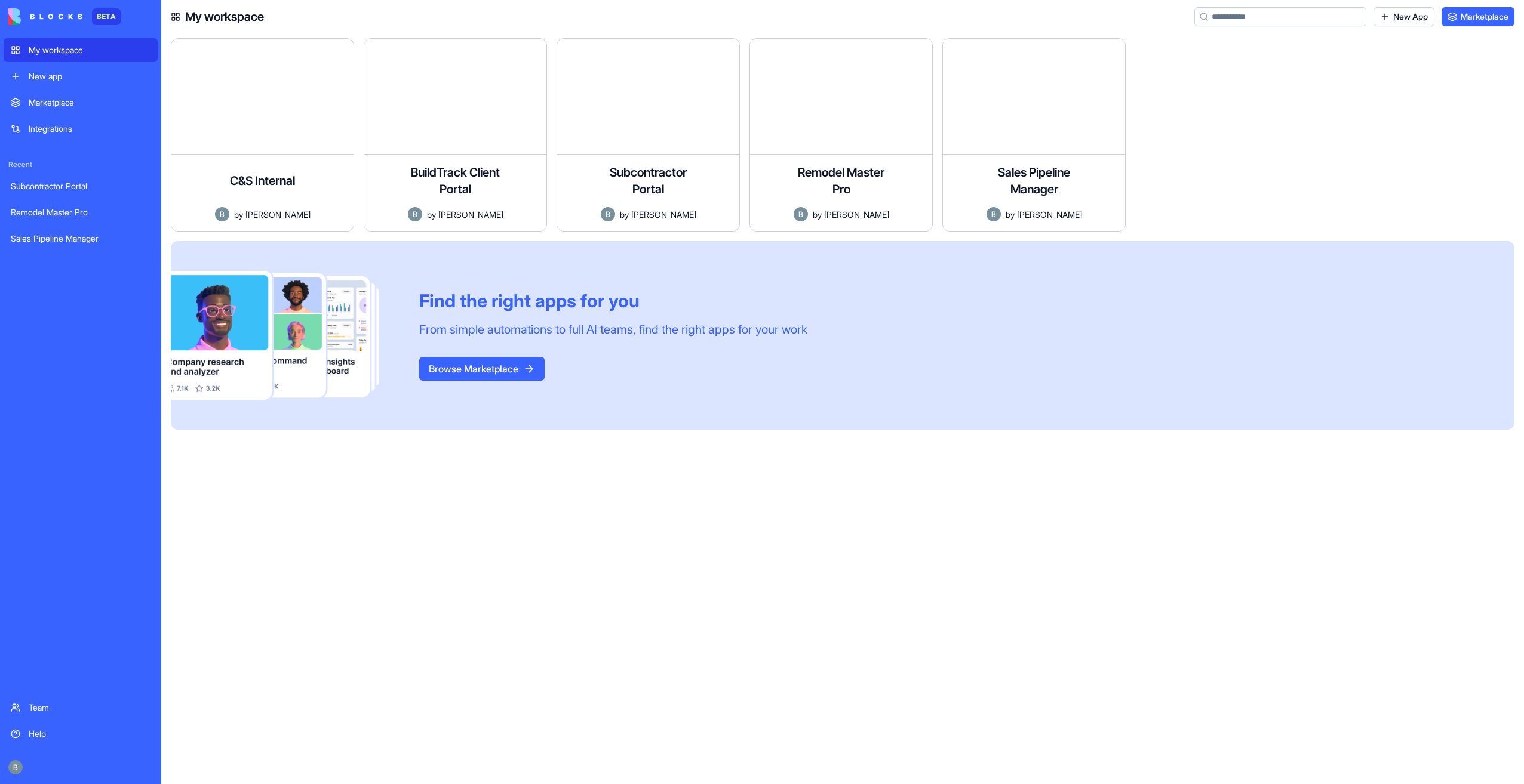
click at [1396, 12] on link "New App" at bounding box center [1404, 17] width 61 height 19
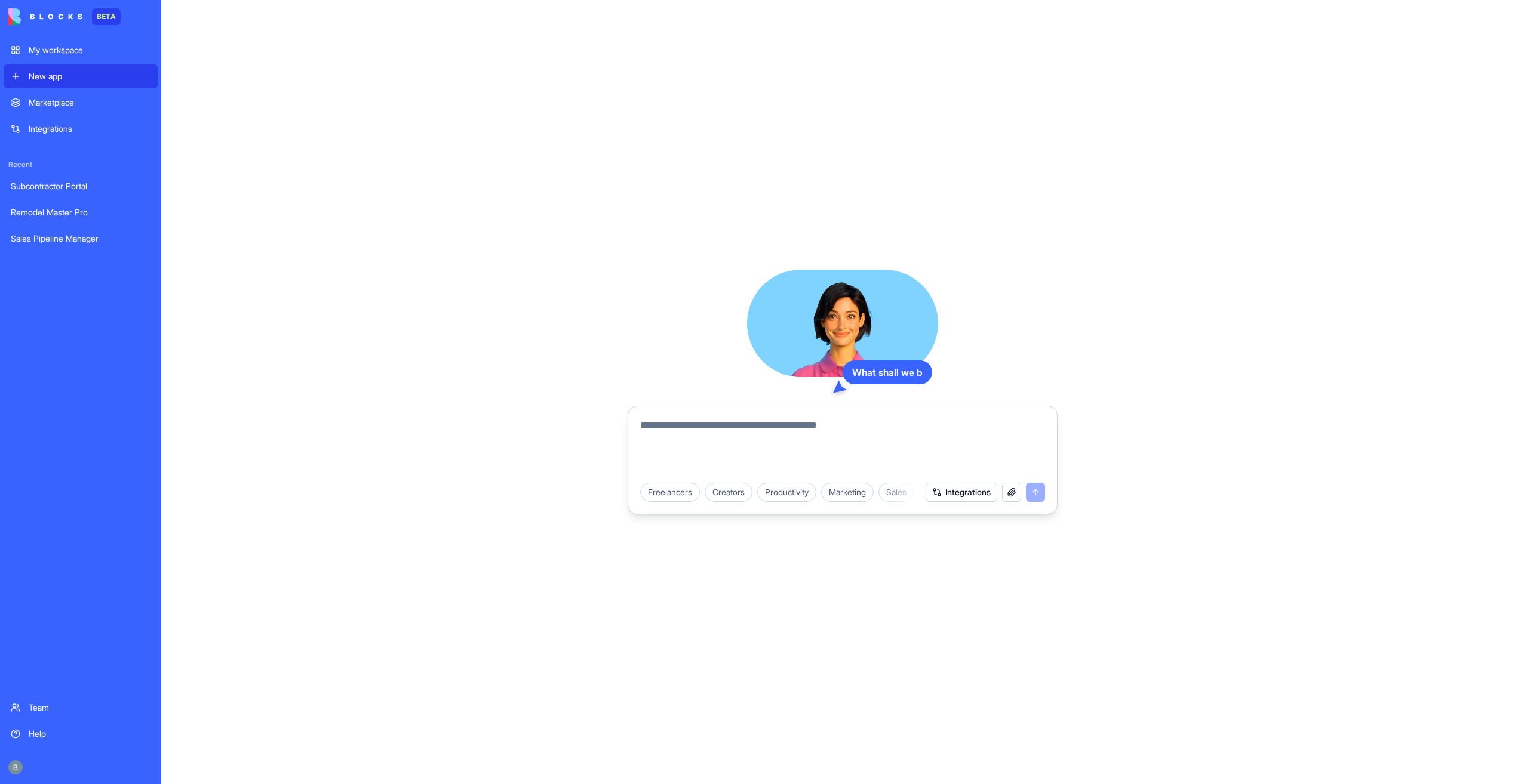
drag, startPoint x: 824, startPoint y: 398, endPoint x: 818, endPoint y: 414, distance: 17.1
click at [819, 413] on div "What shall we b Freelancers Creators Productivity Marketing Sales HR & Recruiti…" at bounding box center [842, 392] width 430 height 245
drag, startPoint x: 818, startPoint y: 414, endPoint x: 806, endPoint y: 432, distance: 21.6
click at [804, 432] on textarea at bounding box center [842, 447] width 405 height 57
type textarea "*"
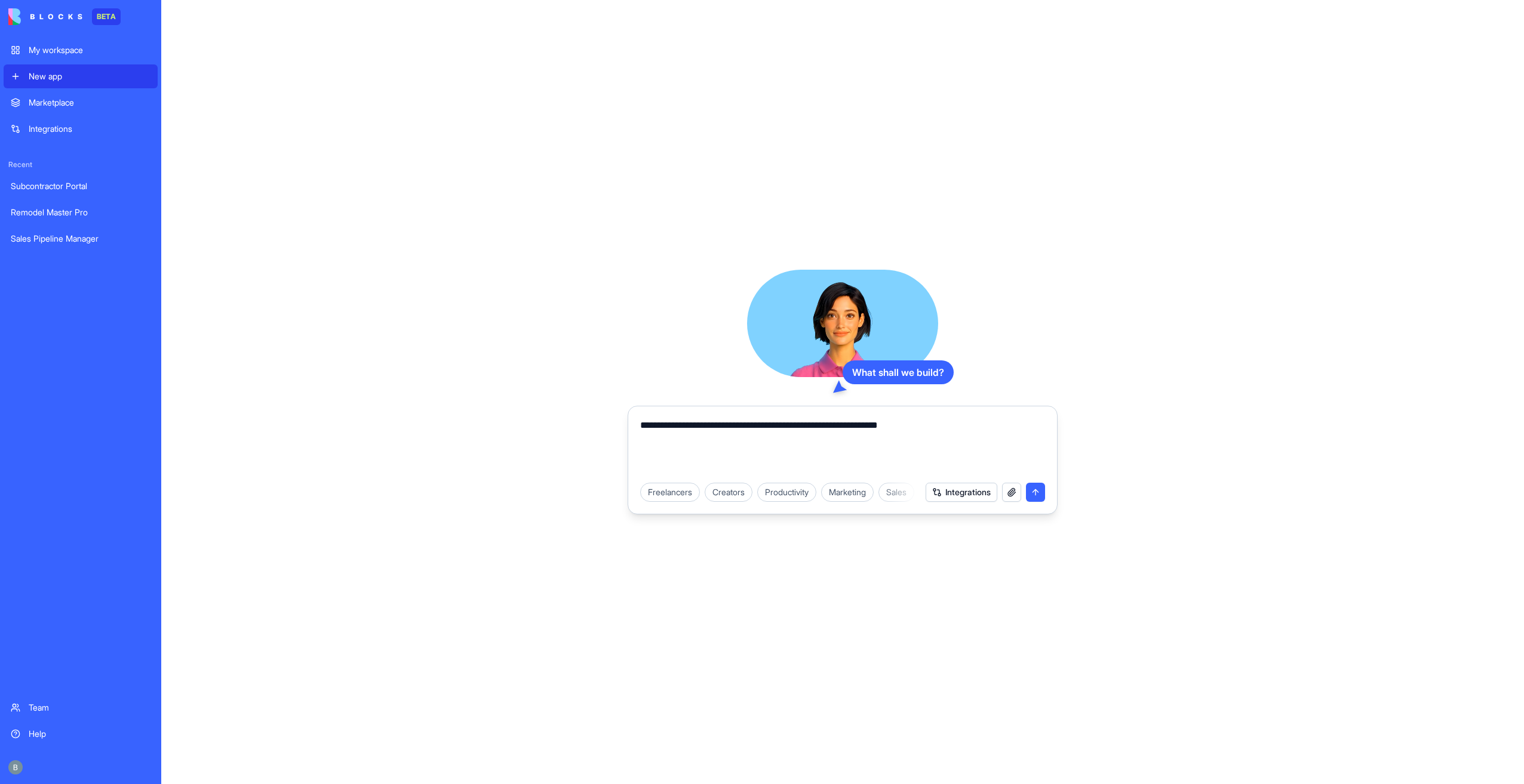
type textarea "**********"
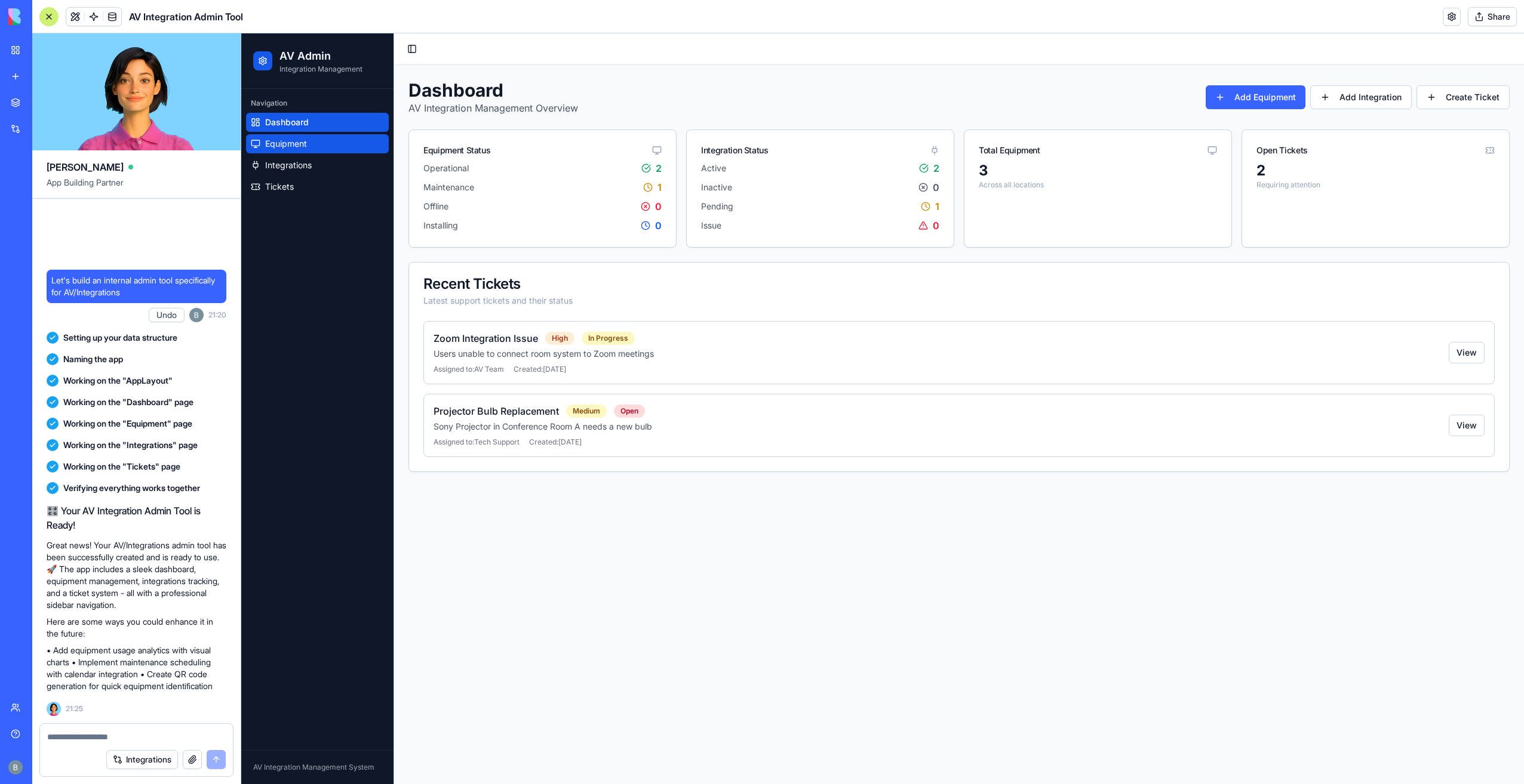
click at [308, 141] on link "Equipment" at bounding box center [317, 144] width 143 height 19
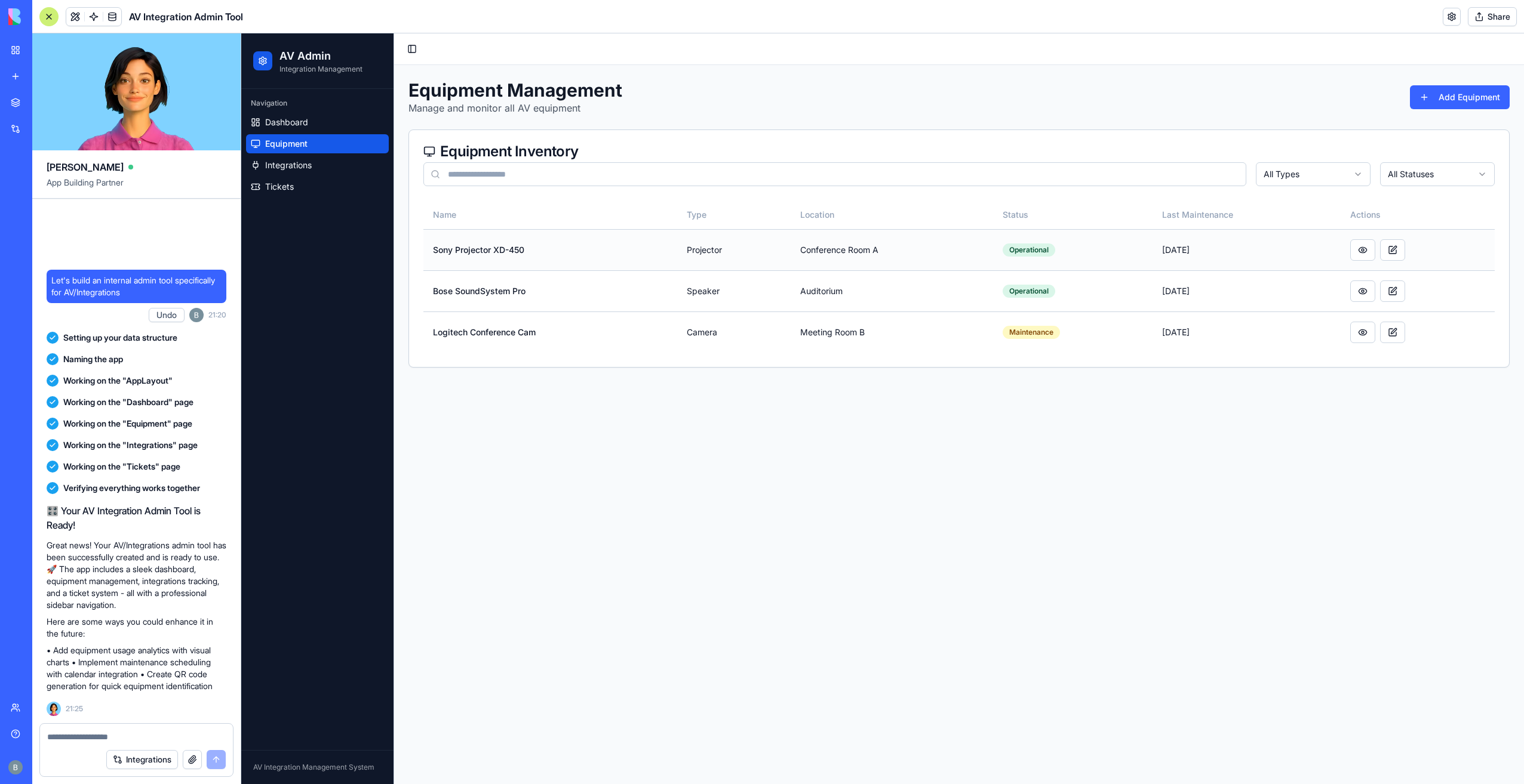
click at [468, 251] on td "Sony Projector XD-450" at bounding box center [550, 250] width 254 height 41
click at [1031, 250] on div "Operational" at bounding box center [1029, 250] width 52 height 13
click at [1033, 293] on div "Operational" at bounding box center [1029, 291] width 52 height 13
click at [1354, 258] on button at bounding box center [1363, 250] width 25 height 22
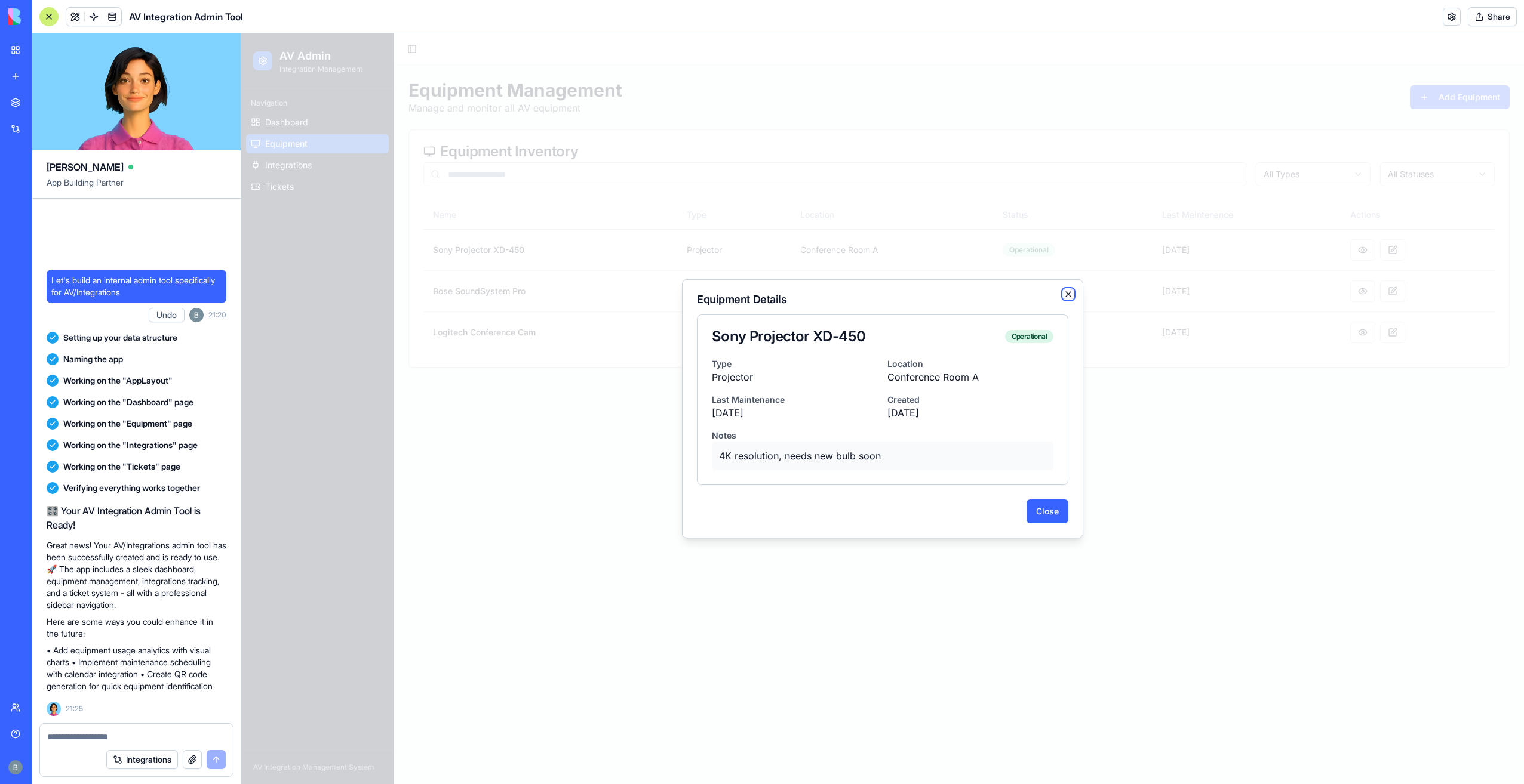
click at [1070, 296] on icon "button" at bounding box center [1068, 294] width 9 height 9
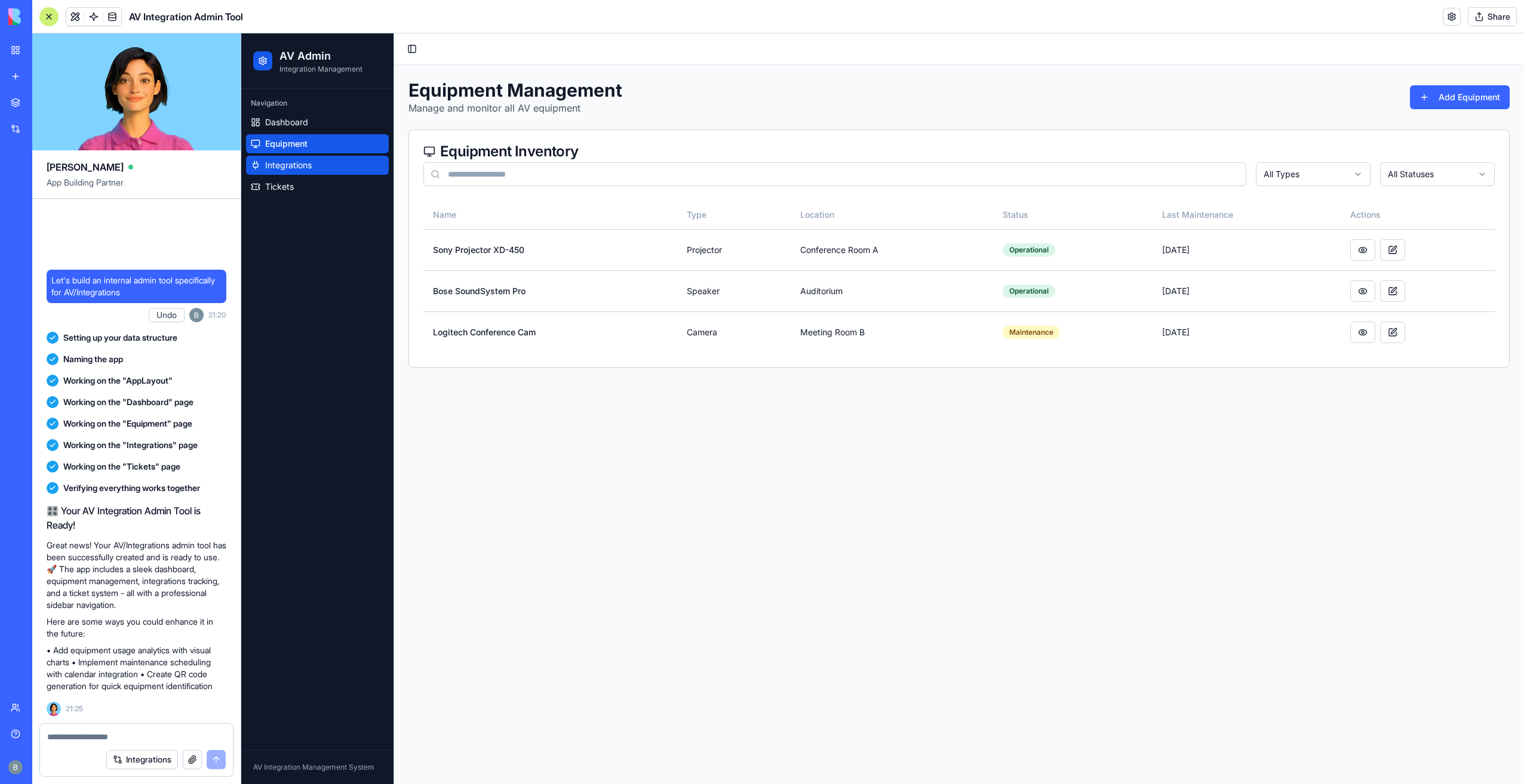
click at [357, 167] on link "Integrations" at bounding box center [317, 165] width 143 height 19
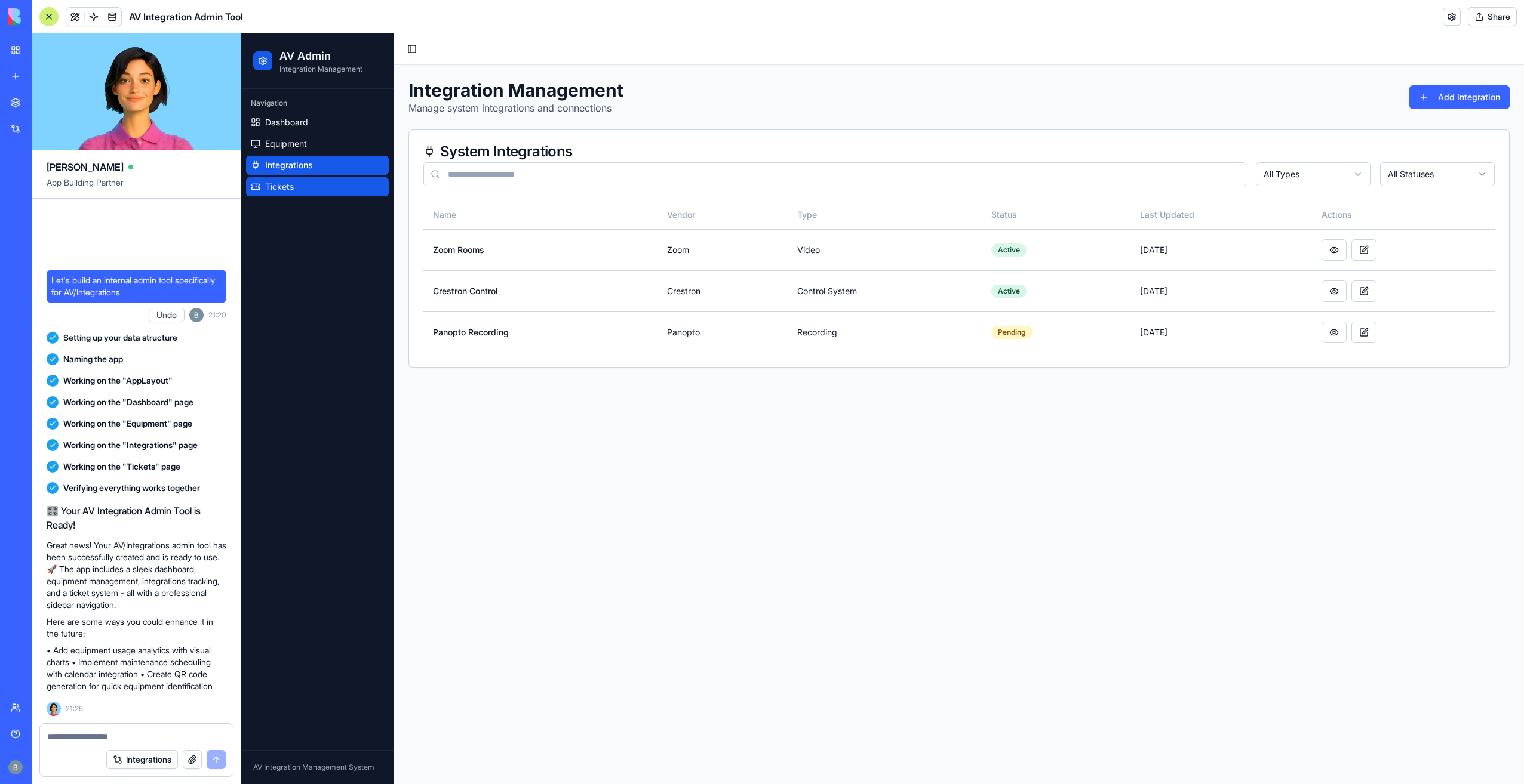
click at [329, 190] on link "Tickets" at bounding box center [317, 187] width 143 height 19
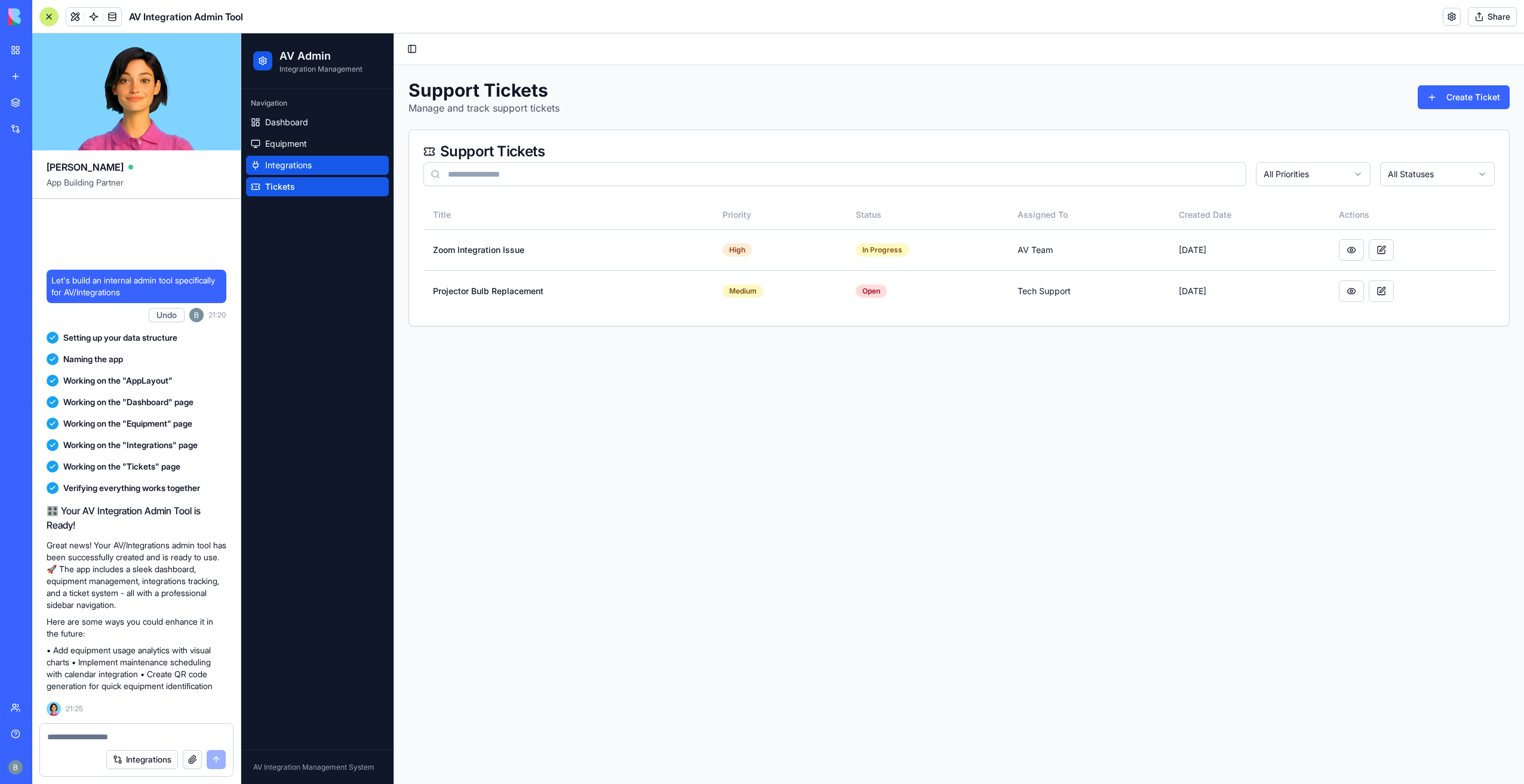
click at [329, 166] on link "Integrations" at bounding box center [317, 165] width 143 height 19
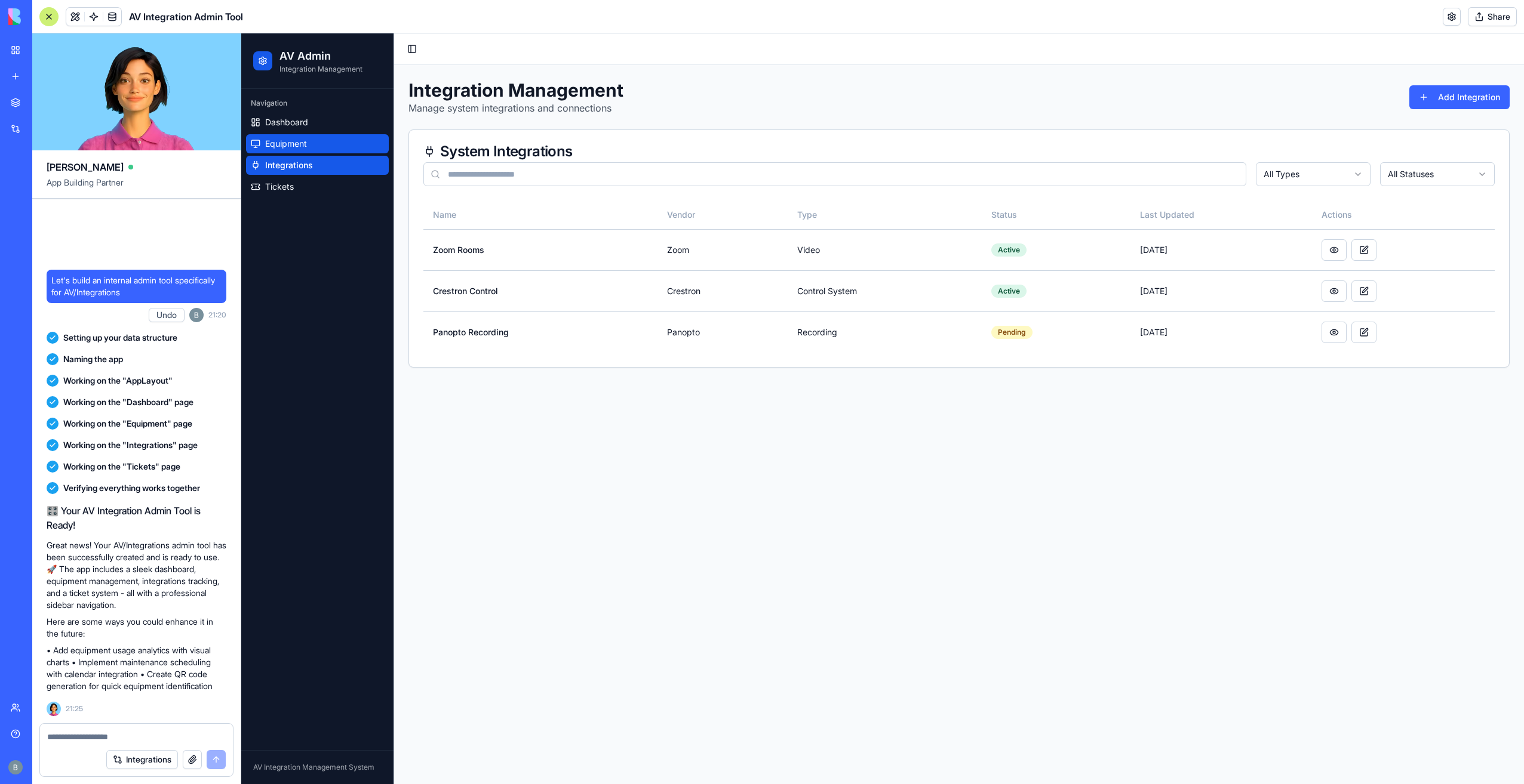
click at [329, 143] on link "Equipment" at bounding box center [317, 144] width 143 height 19
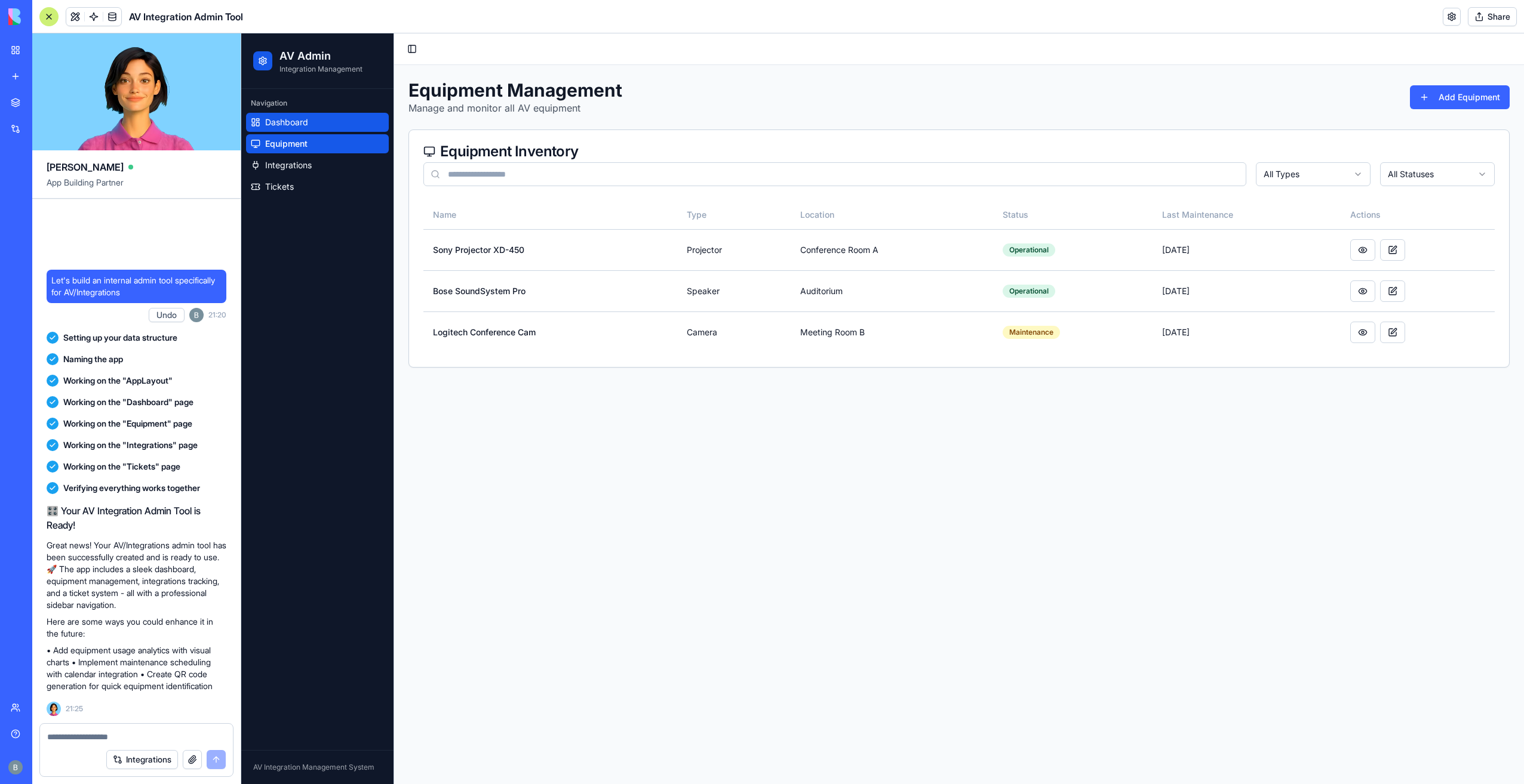
click at [326, 113] on link "Dashboard" at bounding box center [317, 122] width 143 height 19
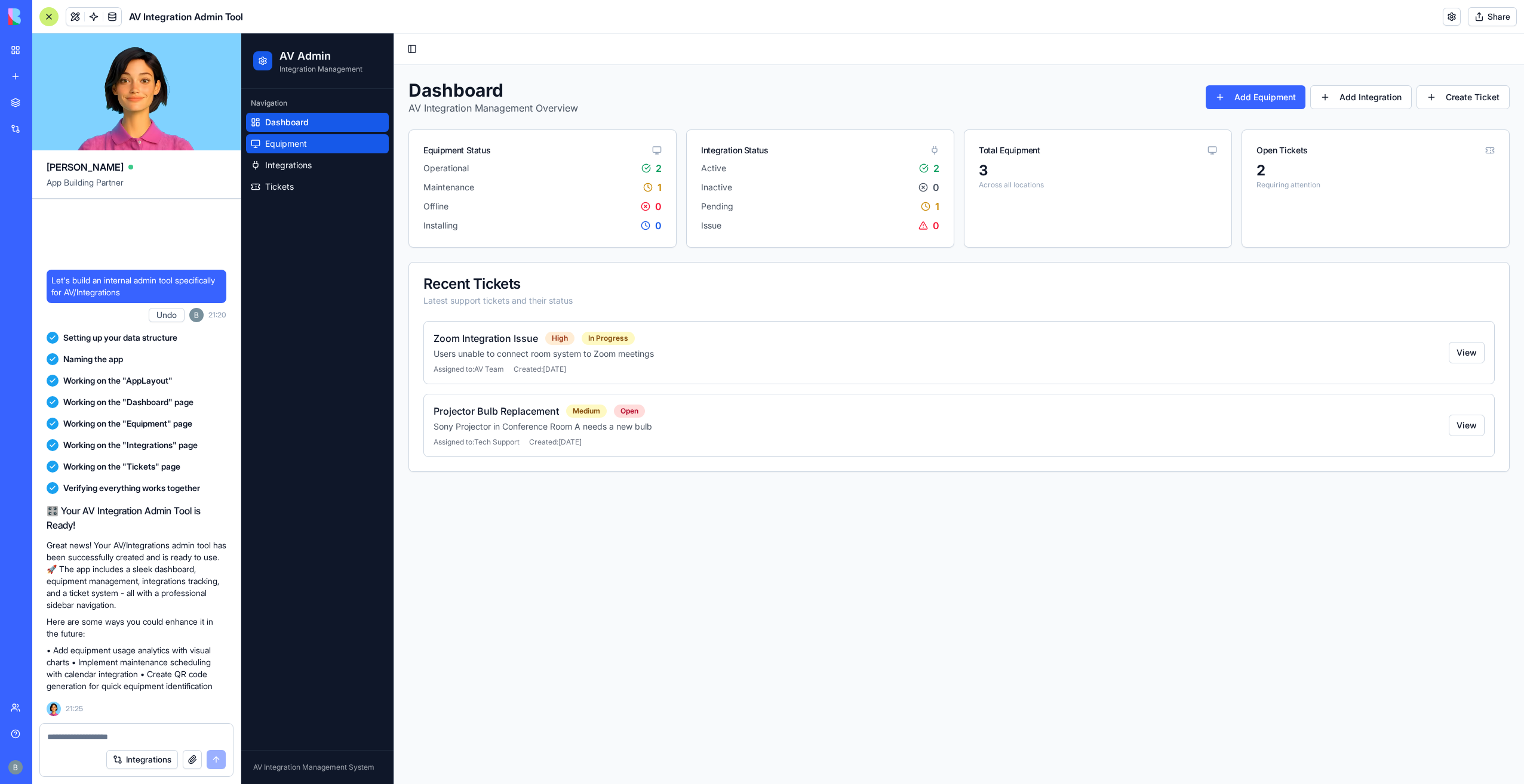
click at [322, 135] on link "Equipment" at bounding box center [317, 144] width 143 height 19
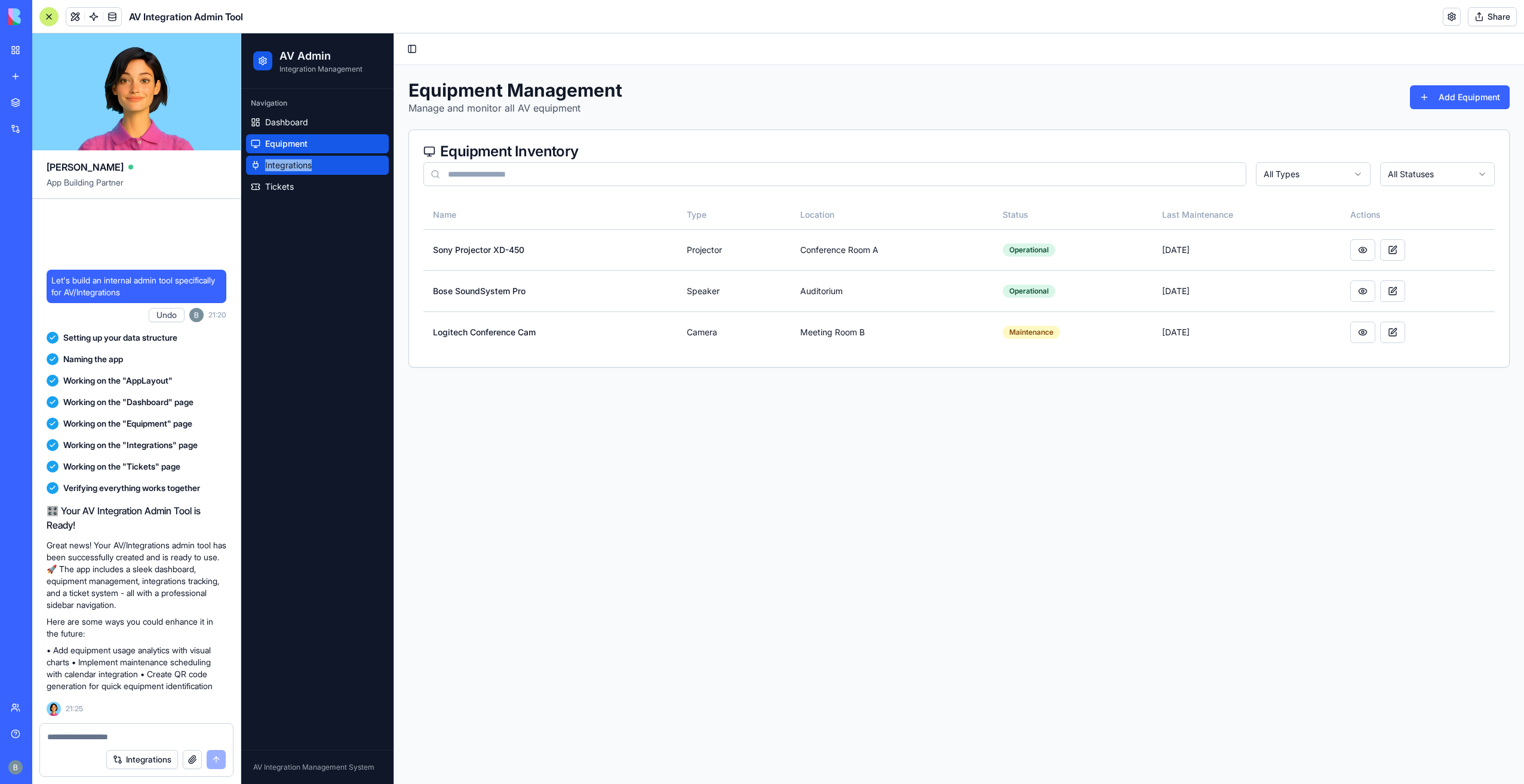
click at [318, 155] on ul "Dashboard Equipment Integrations Tickets" at bounding box center [317, 154] width 143 height 83
click at [318, 162] on link "Integrations" at bounding box center [317, 165] width 143 height 19
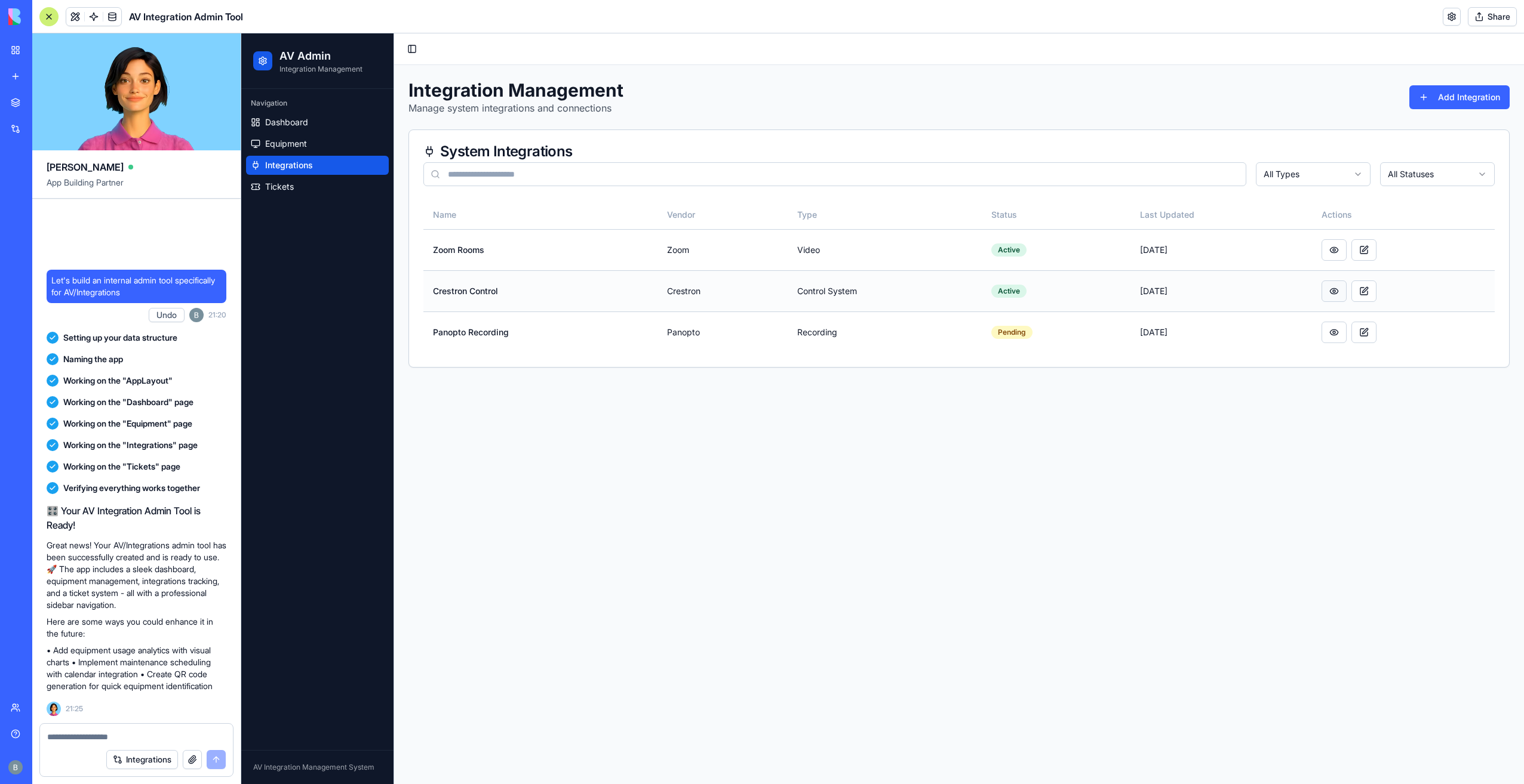
click at [1340, 295] on button at bounding box center [1334, 291] width 25 height 22
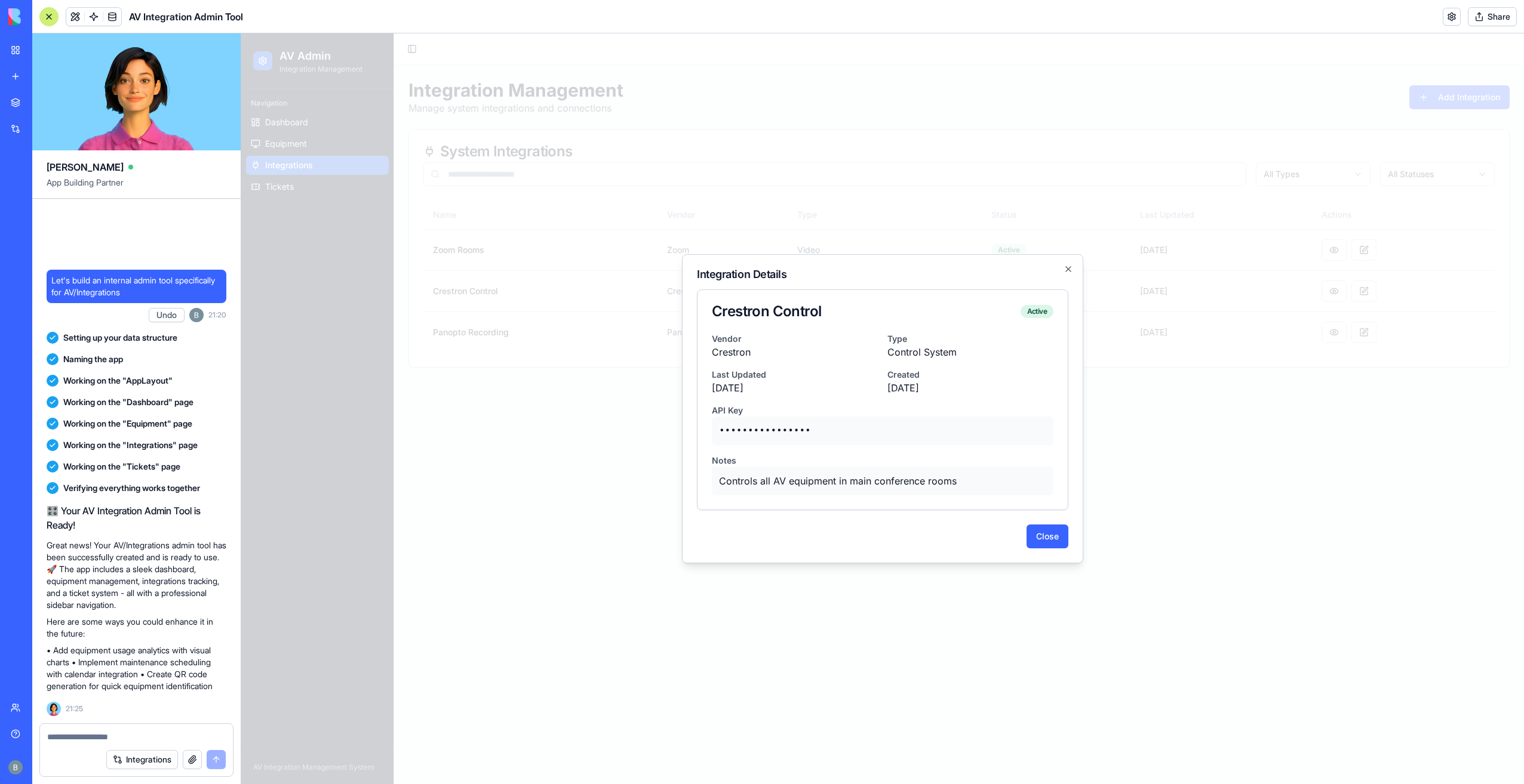
click at [797, 431] on p "••••••••••••••••" at bounding box center [882, 431] width 342 height 29
click at [1064, 266] on icon "button" at bounding box center [1068, 269] width 9 height 9
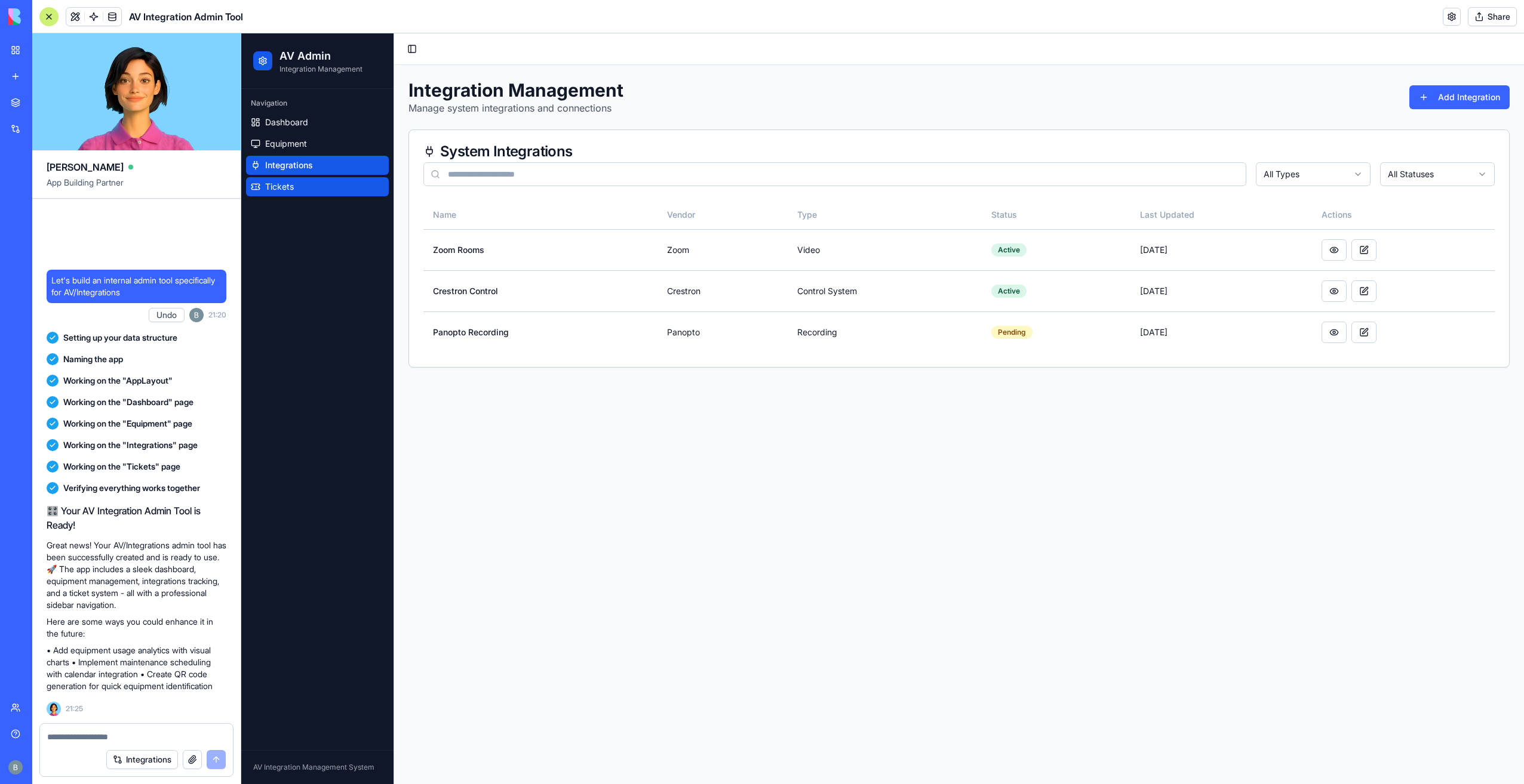
click at [335, 182] on link "Tickets" at bounding box center [317, 187] width 143 height 19
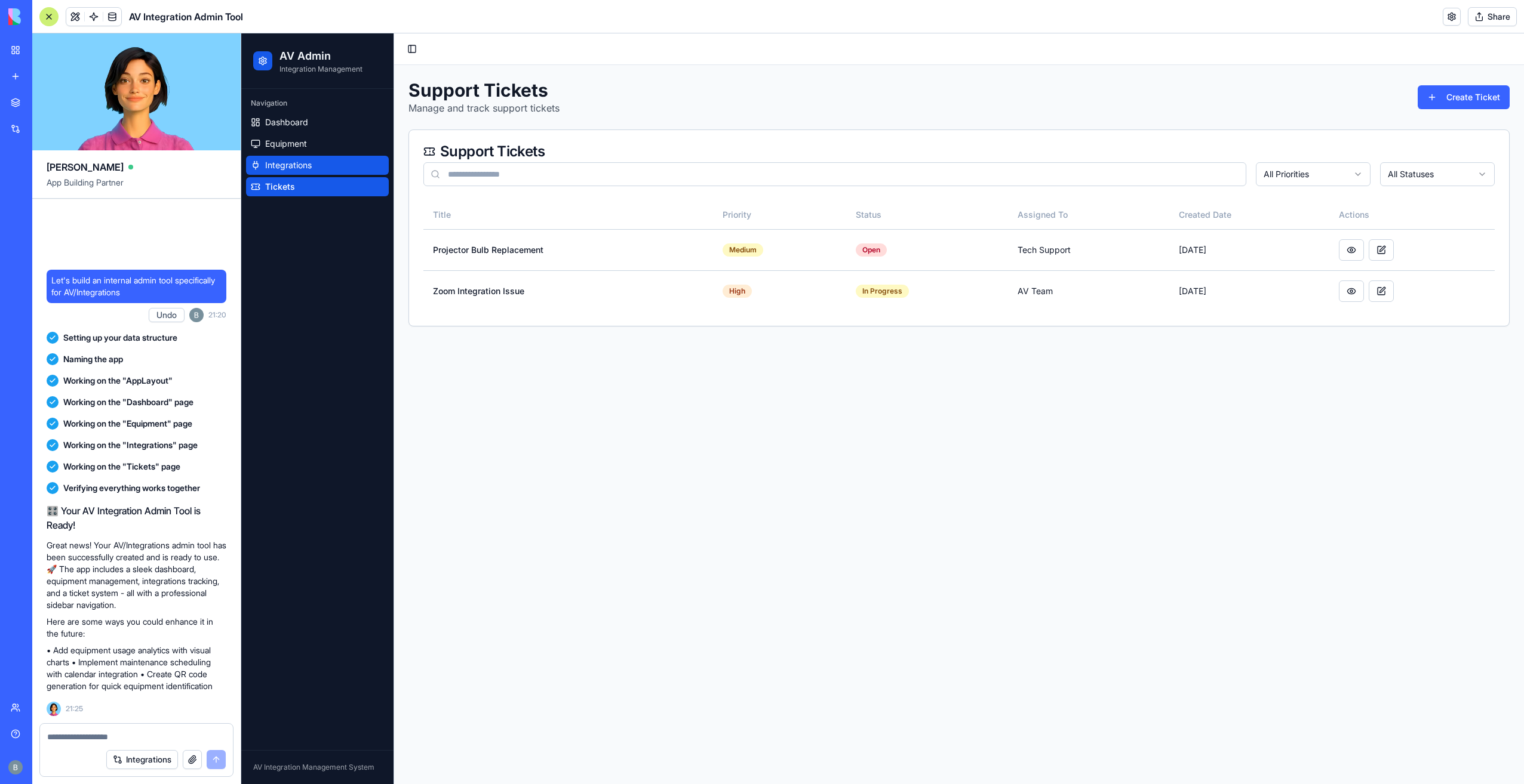
click at [341, 159] on link "Integrations" at bounding box center [317, 165] width 143 height 19
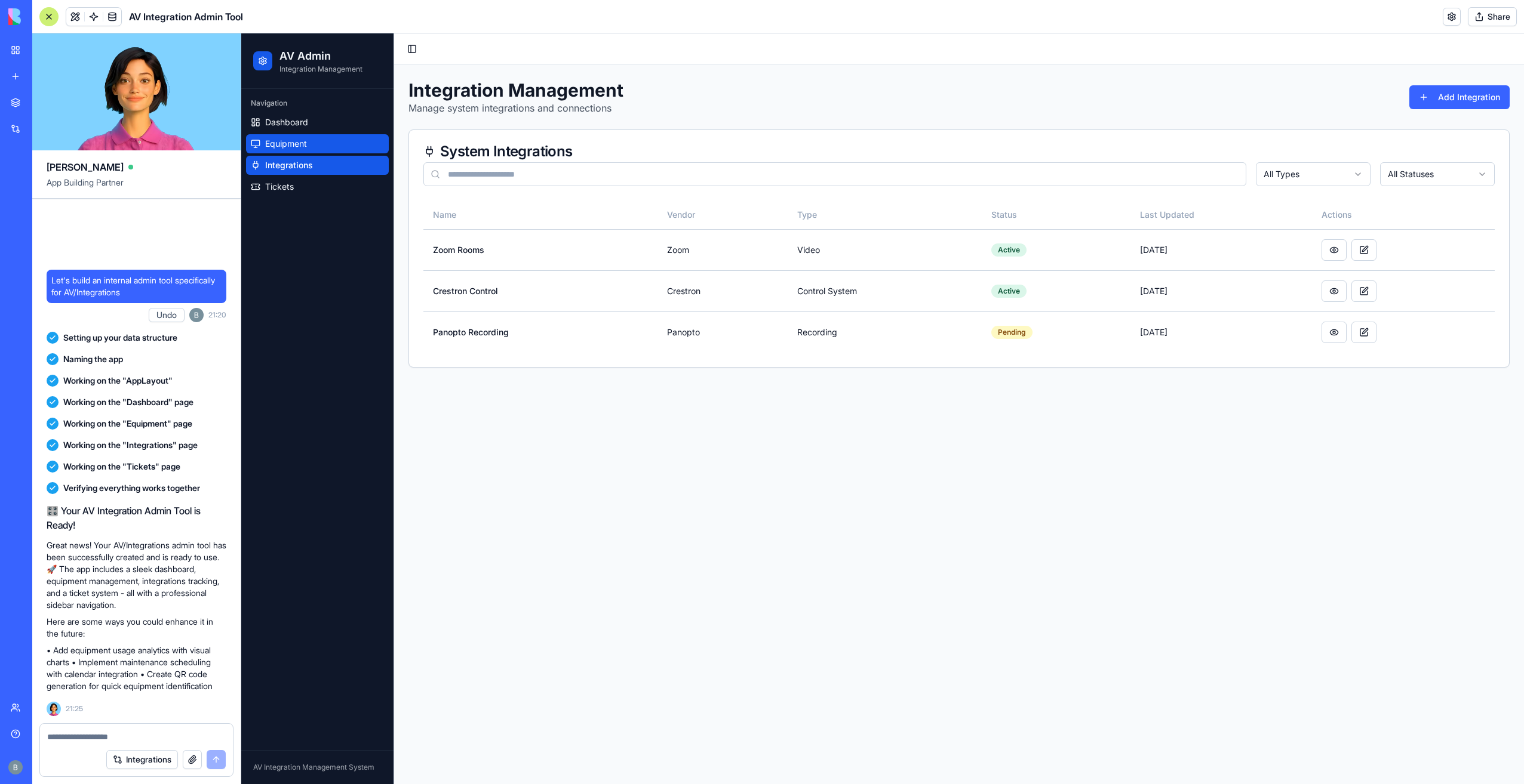
click at [350, 138] on link "Equipment" at bounding box center [317, 144] width 143 height 19
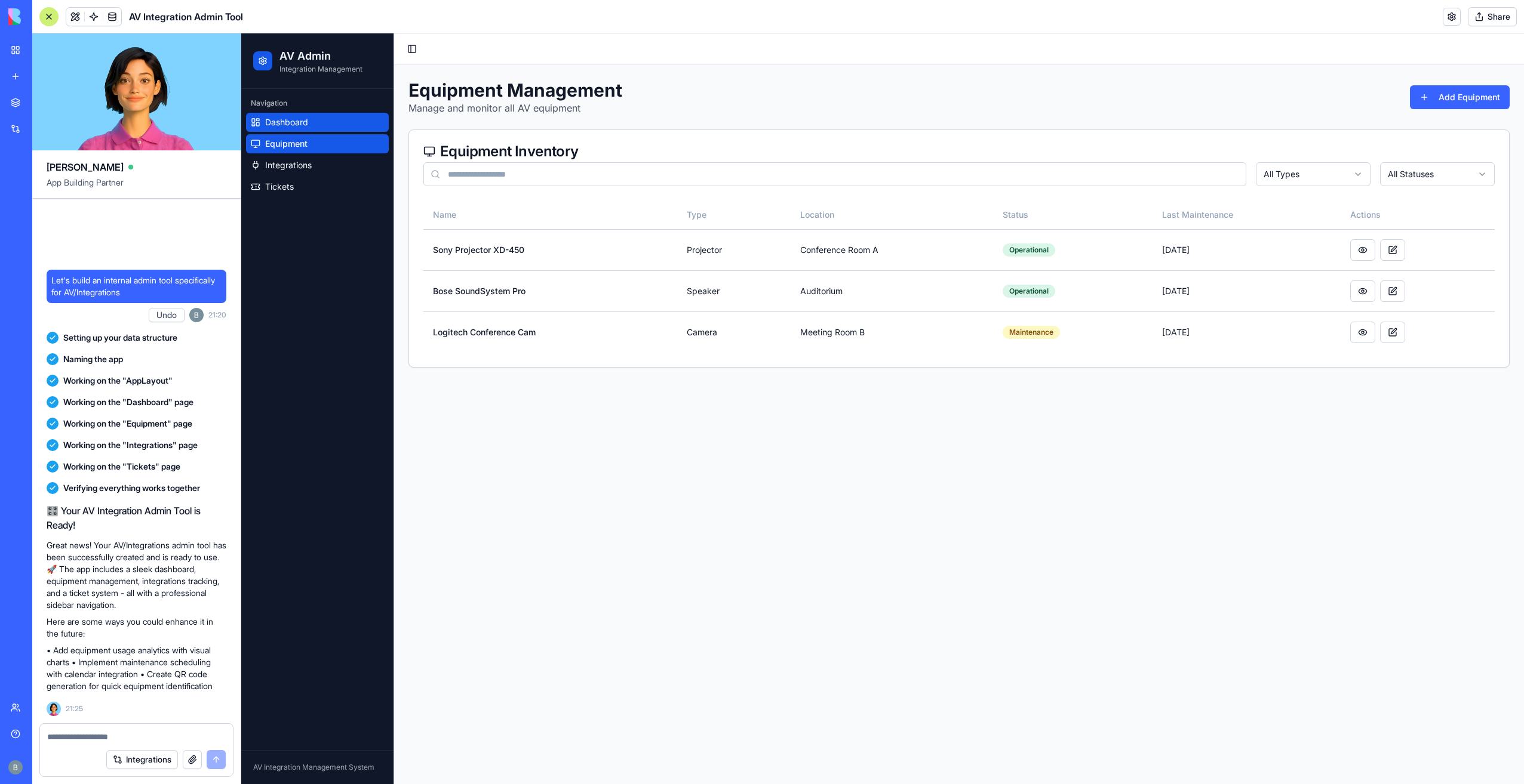
click at [350, 124] on link "Dashboard" at bounding box center [317, 122] width 143 height 19
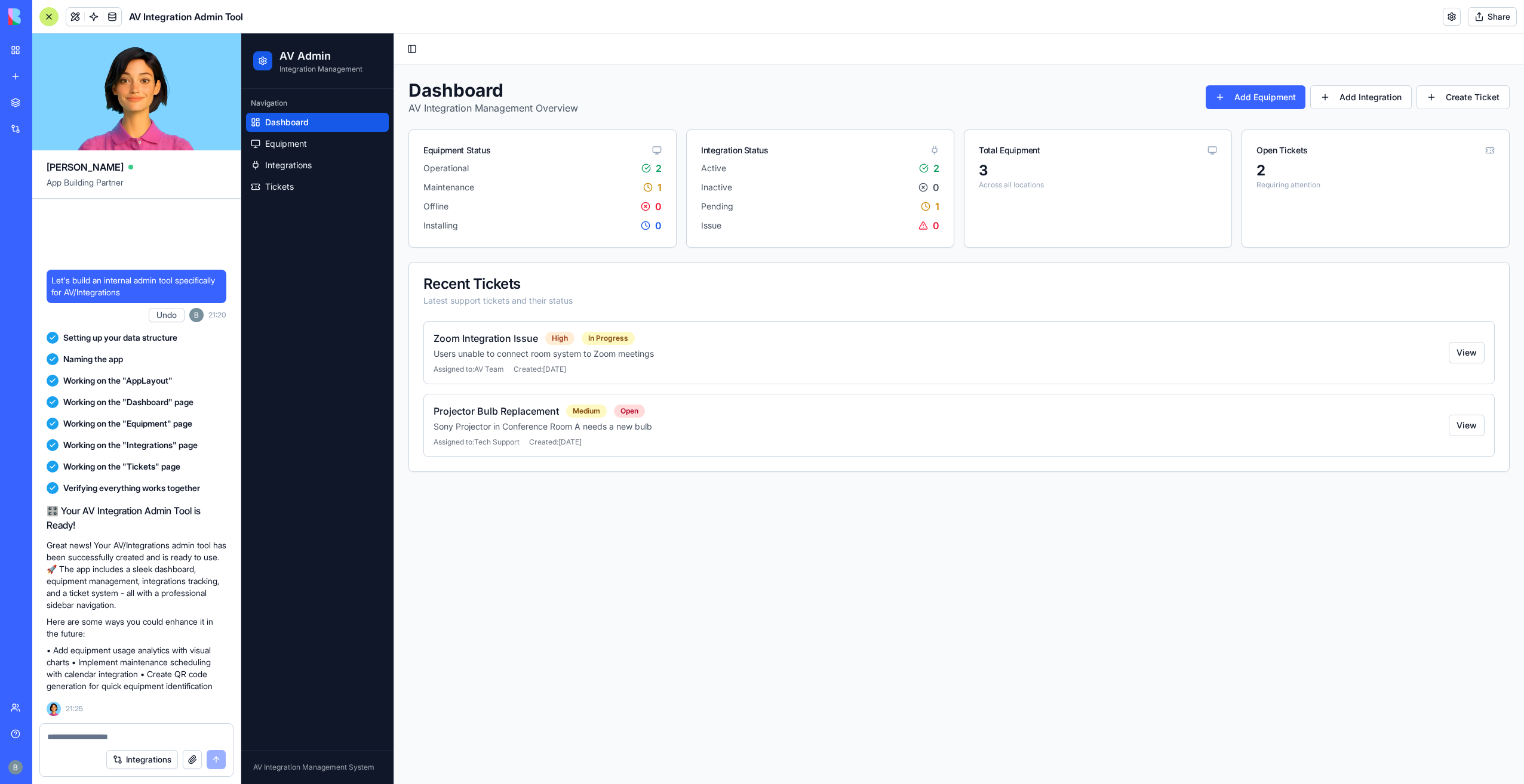
click at [141, 735] on textarea at bounding box center [137, 737] width 179 height 12
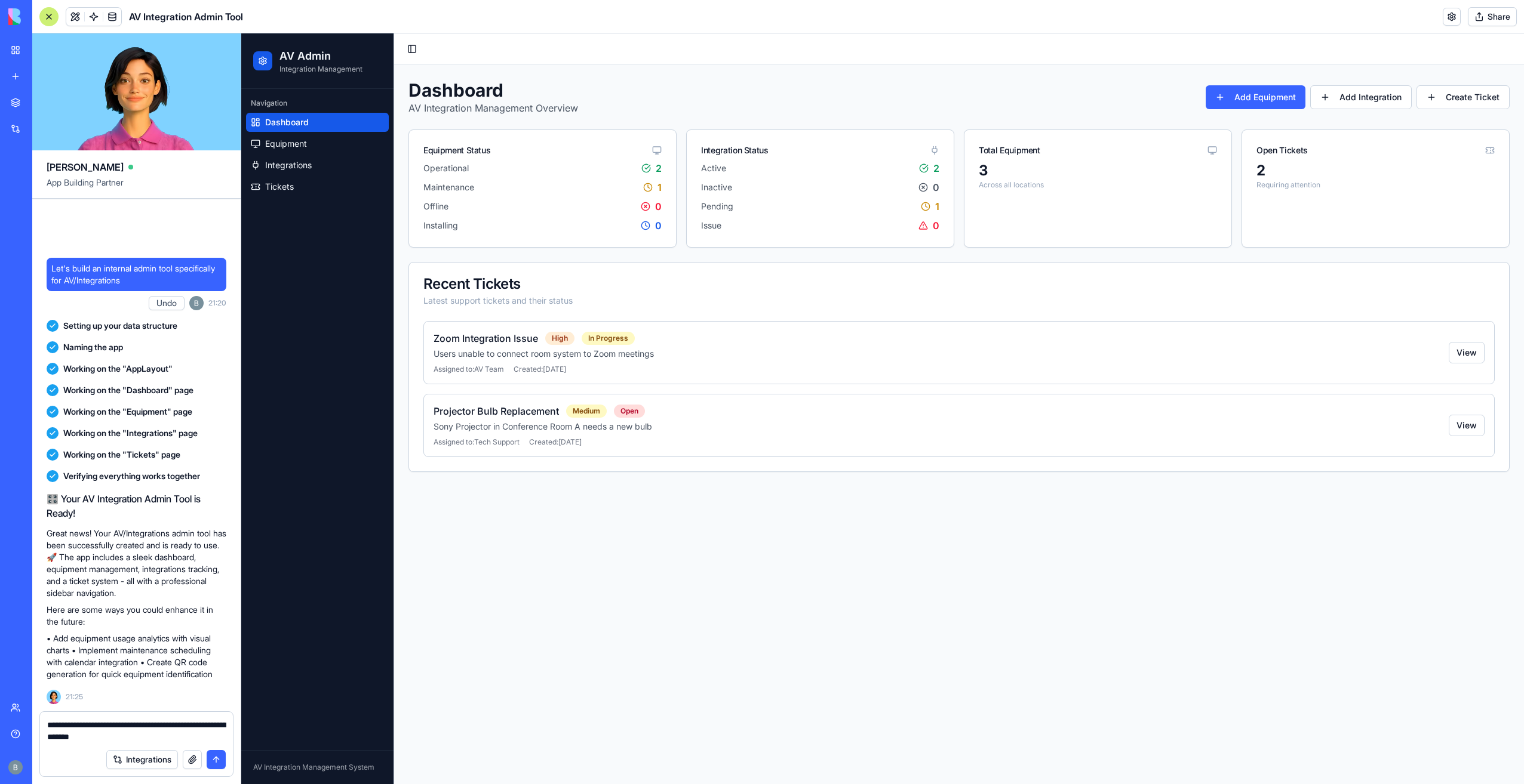
type textarea "**********"
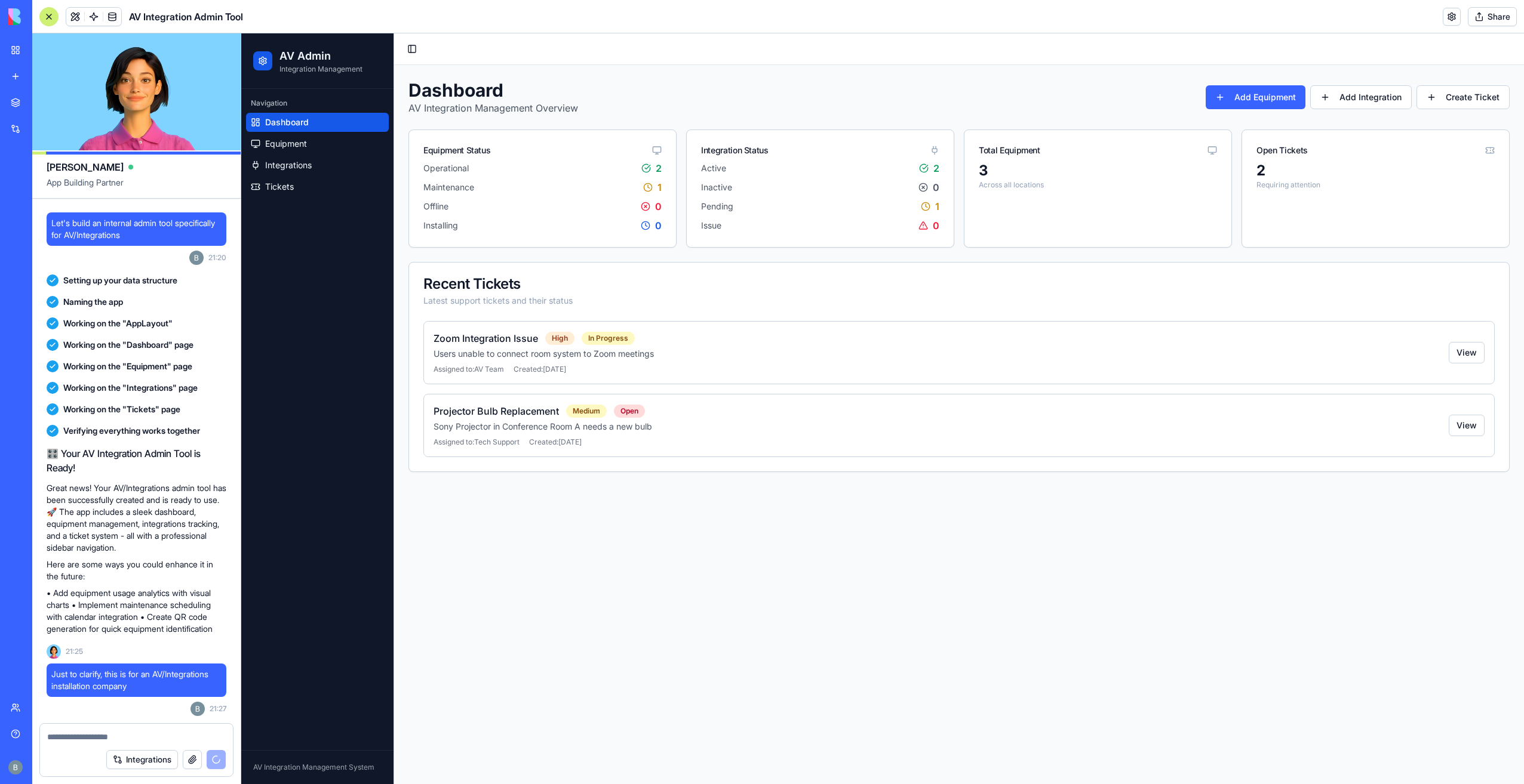
scroll to position [308, 0]
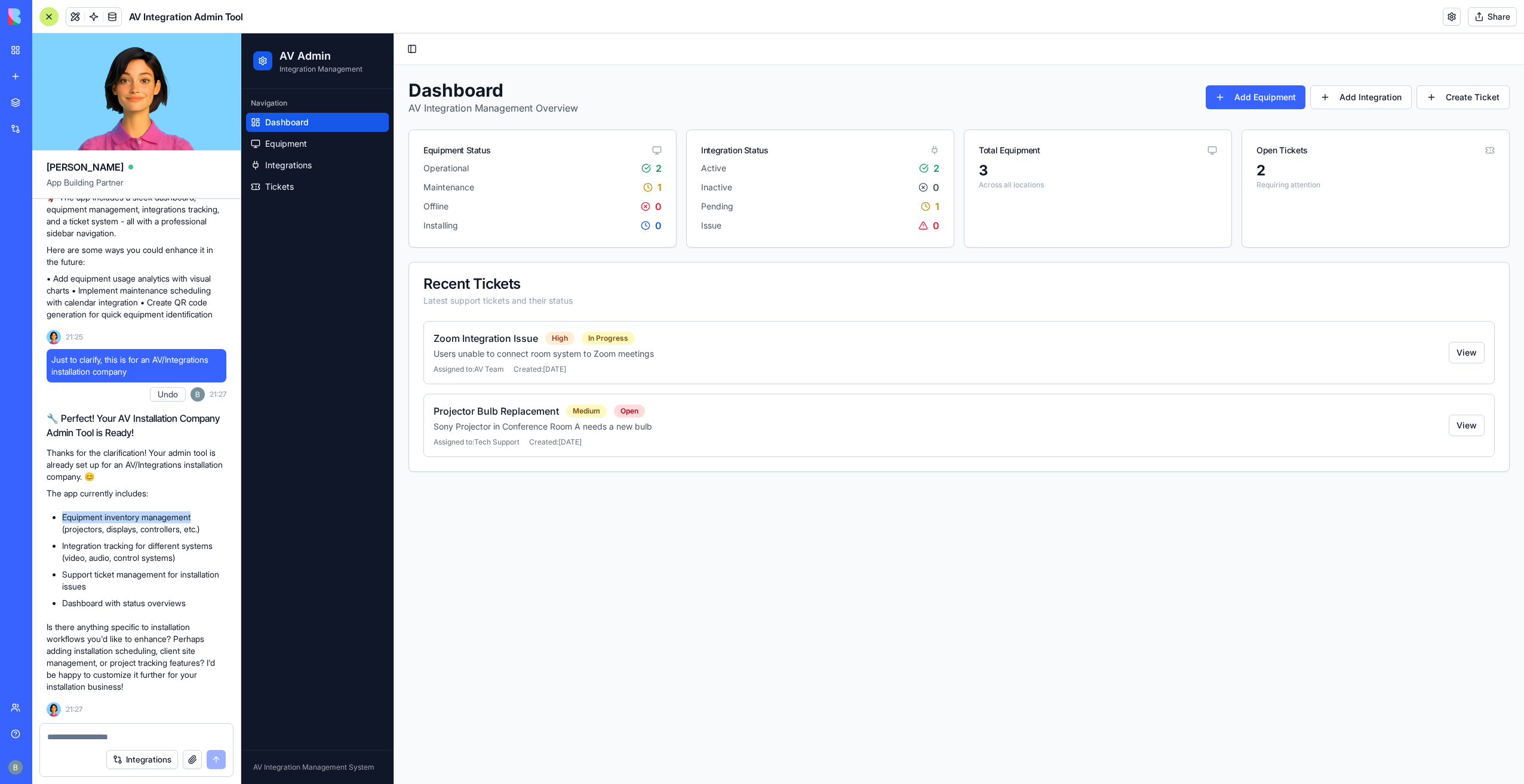
drag, startPoint x: 204, startPoint y: 520, endPoint x: 64, endPoint y: 519, distance: 140.0
click at [64, 519] on li "Equipment inventory management (projectors, displays, controllers, etc.)" at bounding box center [144, 523] width 164 height 24
copy li "Equipment inventory management"
click at [98, 732] on textarea at bounding box center [137, 737] width 179 height 12
paste textarea "**********"
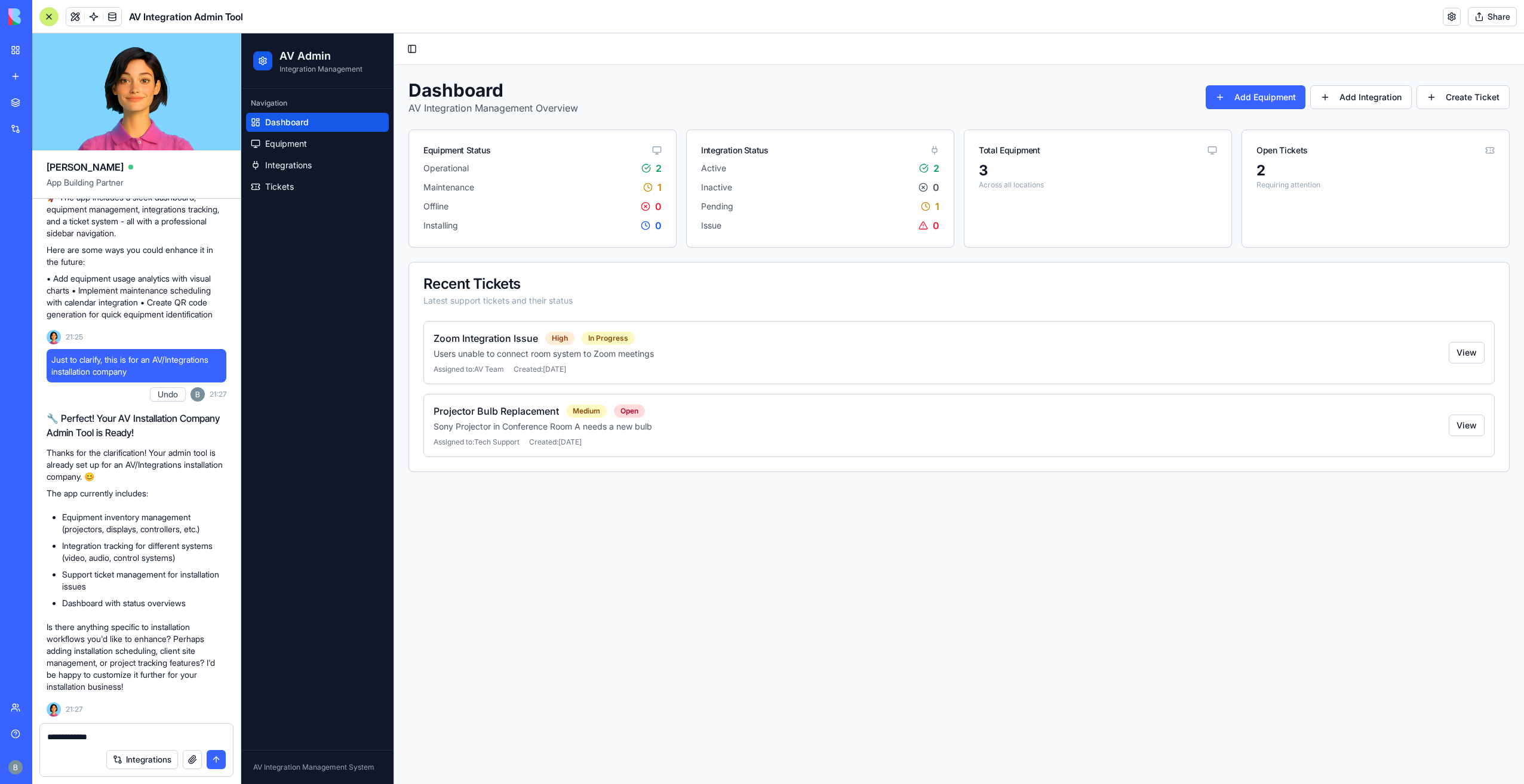
type textarea "**********"
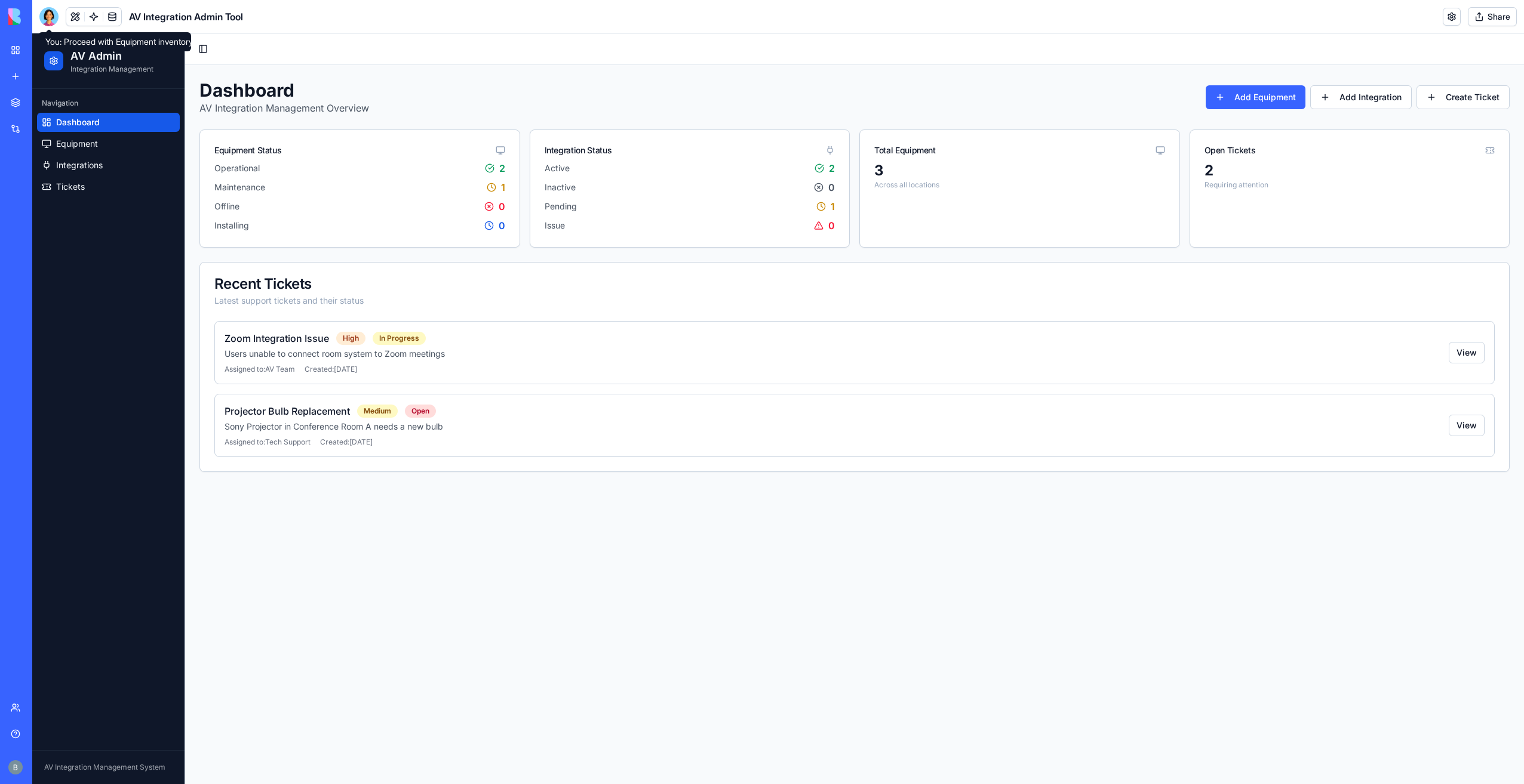
click at [59, 20] on div "AV Integration Admin Tool" at bounding box center [141, 17] width 204 height 19
click at [47, 12] on div at bounding box center [49, 17] width 19 height 19
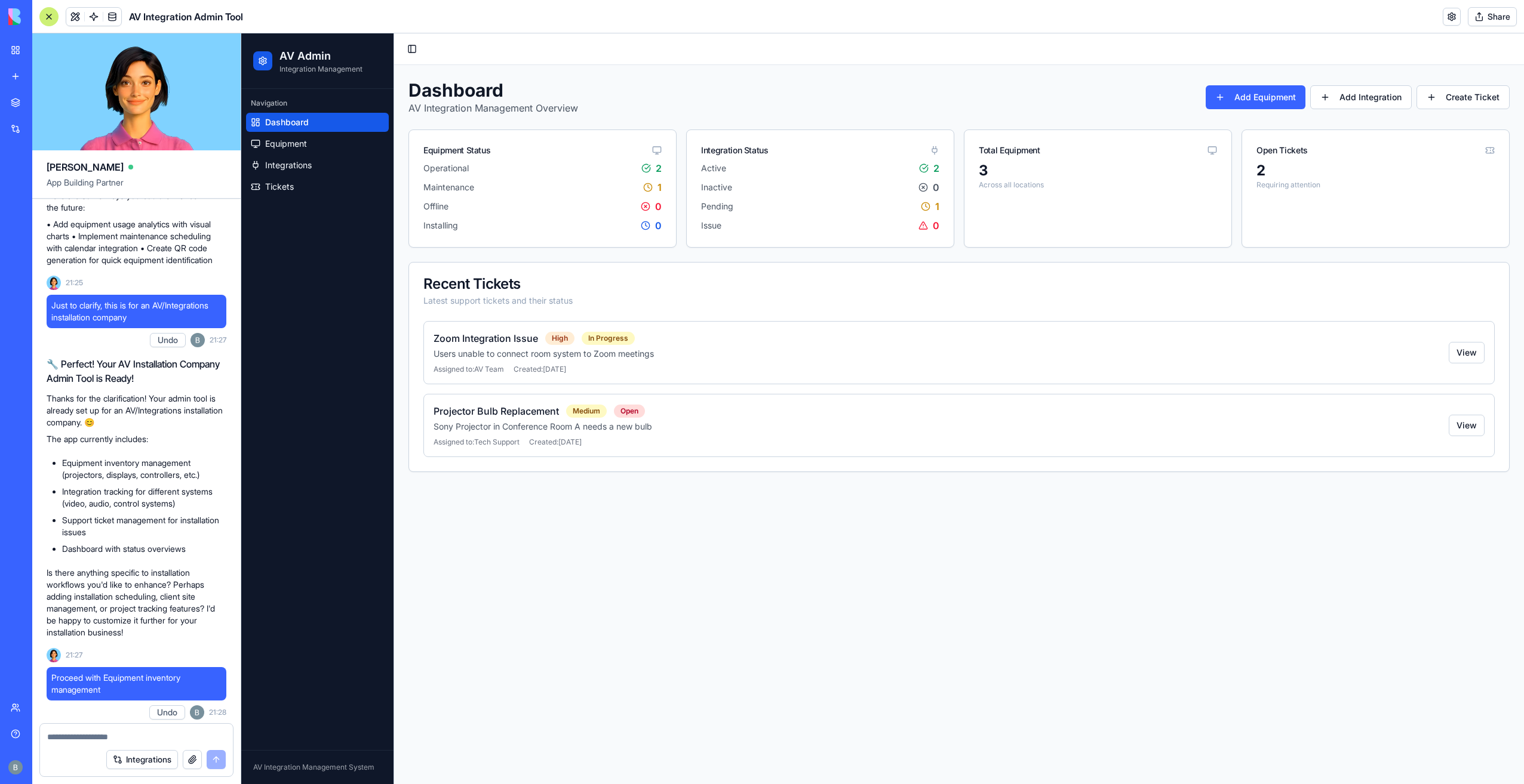
scroll to position [365, 0]
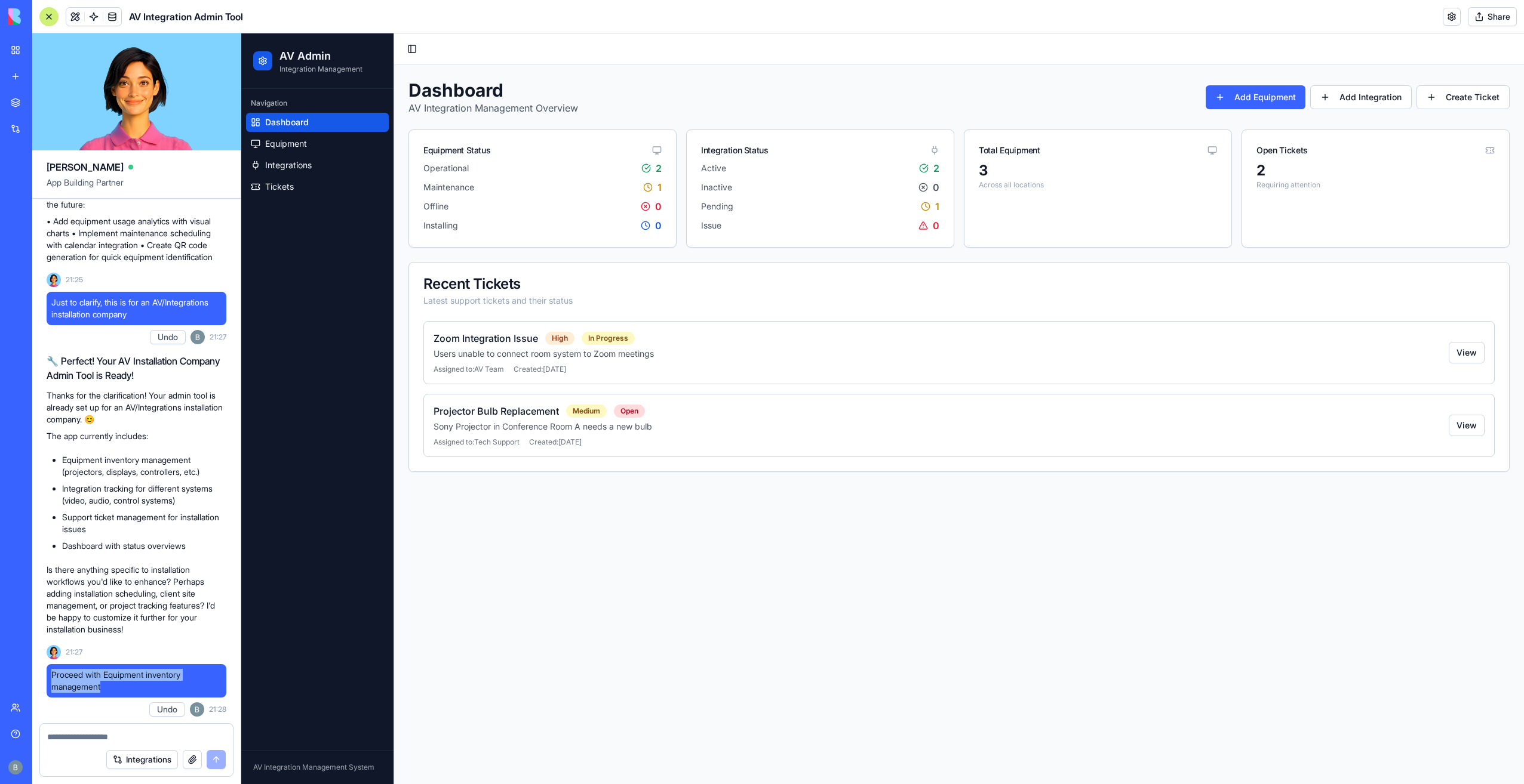
drag, startPoint x: 142, startPoint y: 686, endPoint x: 37, endPoint y: 668, distance: 106.5
click at [37, 668] on div "Let's build an internal admin tool specifically for AV/Integrations Undo 21:20 …" at bounding box center [136, 278] width 209 height 890
copy span "Proceed with Equipment inventory management"
click at [90, 739] on textarea at bounding box center [136, 737] width 179 height 12
paste textarea "**********"
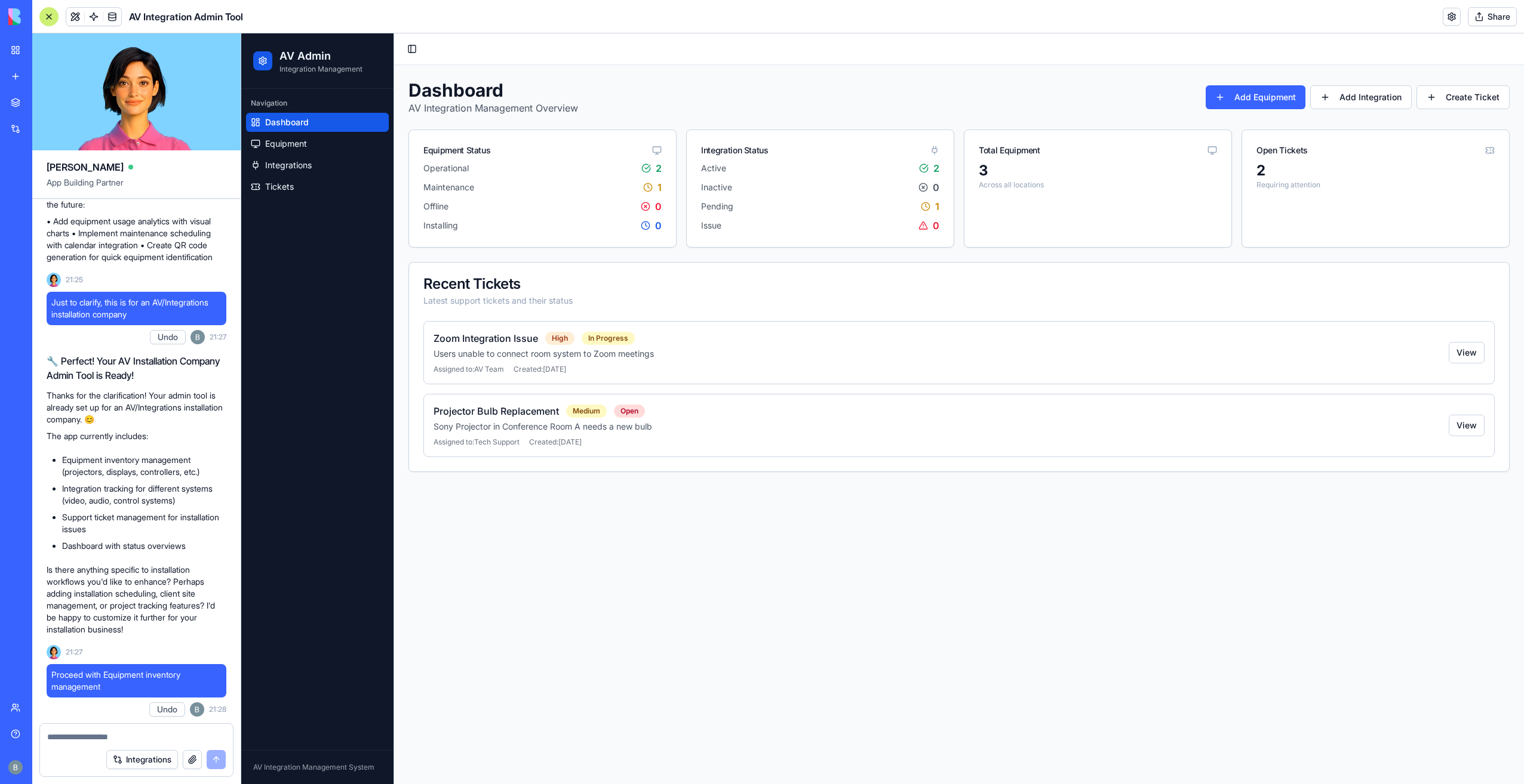
type textarea "**********"
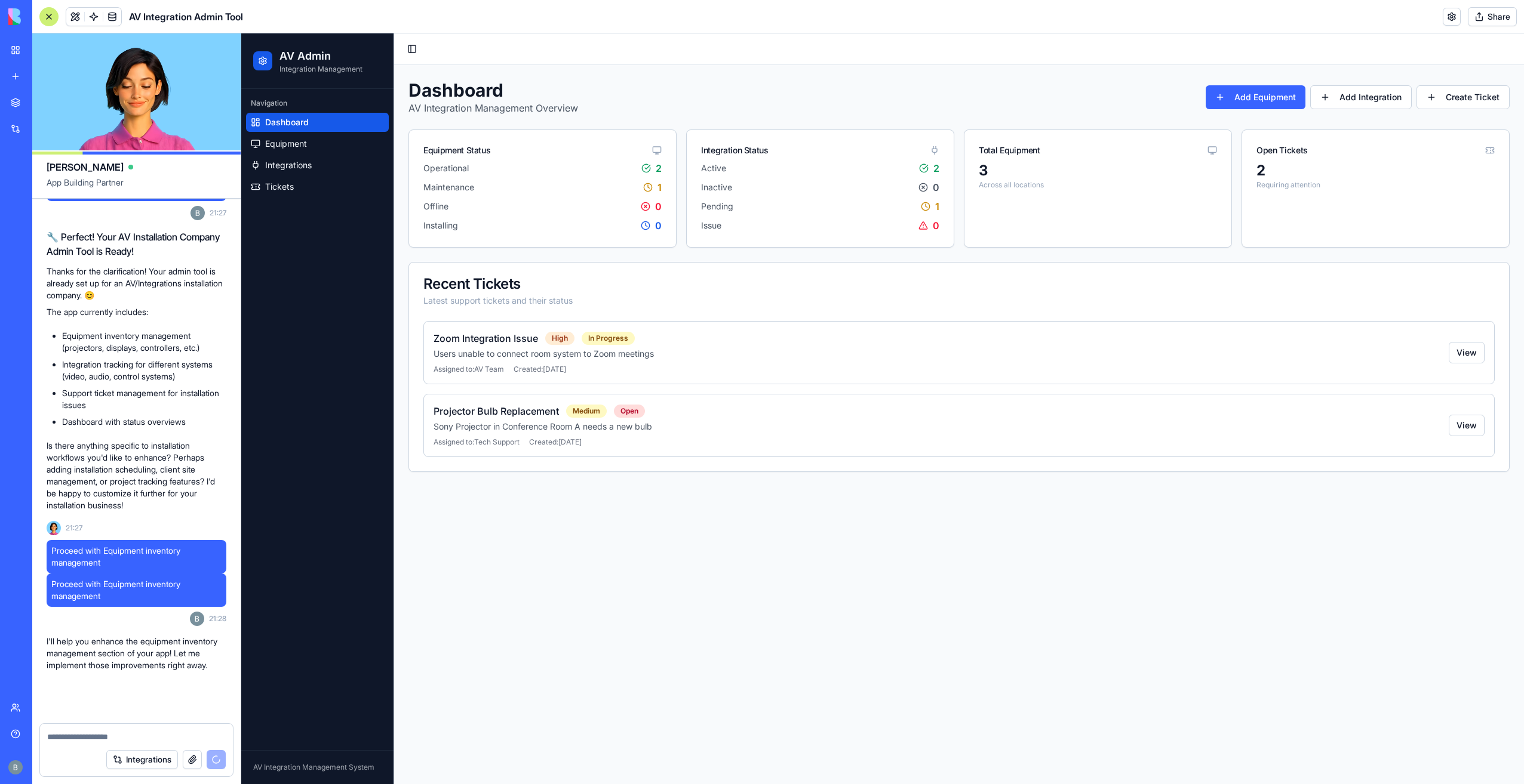
scroll to position [533, 0]
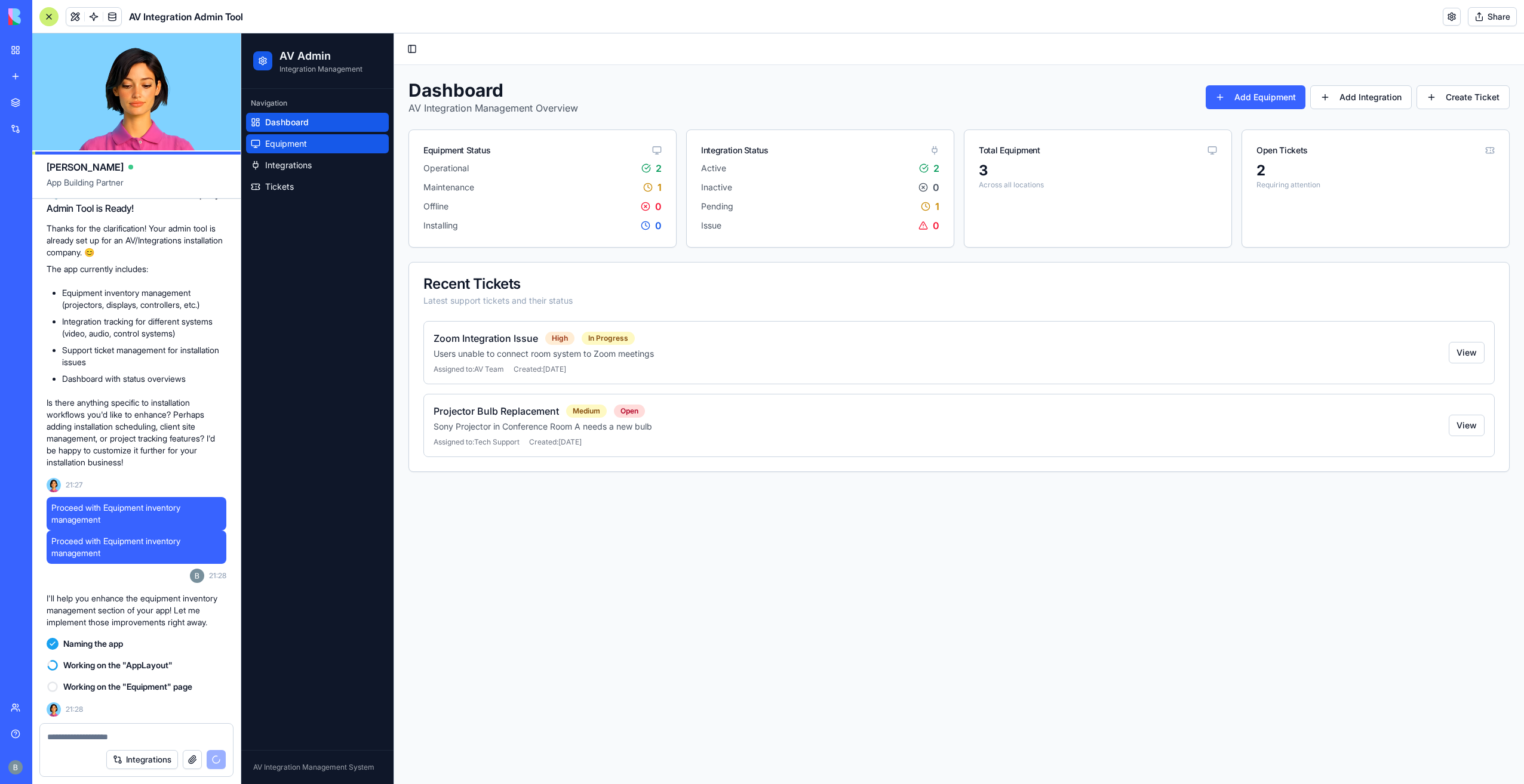
click at [337, 139] on link "Equipment" at bounding box center [317, 144] width 143 height 19
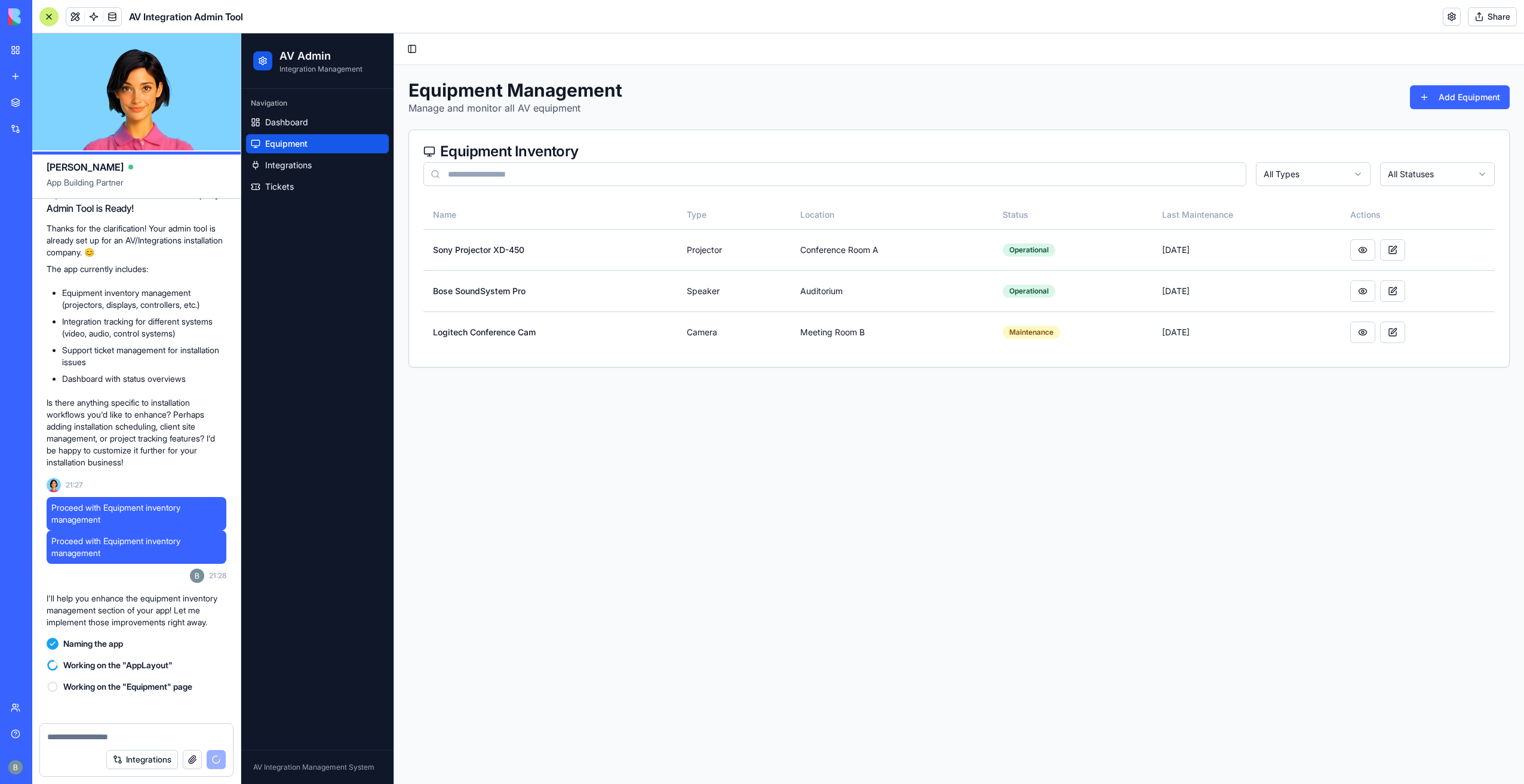
scroll to position [841, 0]
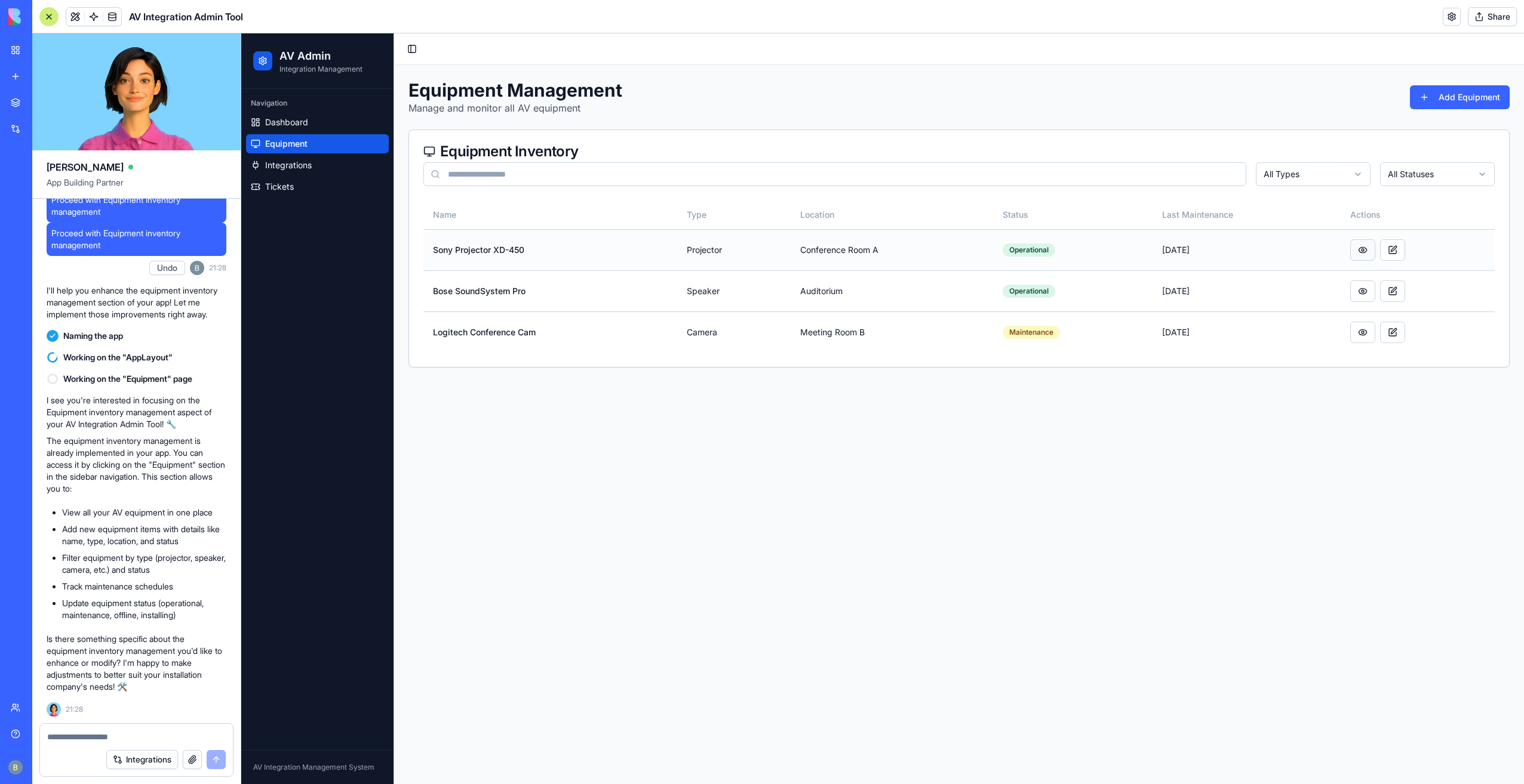
click at [1369, 252] on button at bounding box center [1363, 250] width 25 height 22
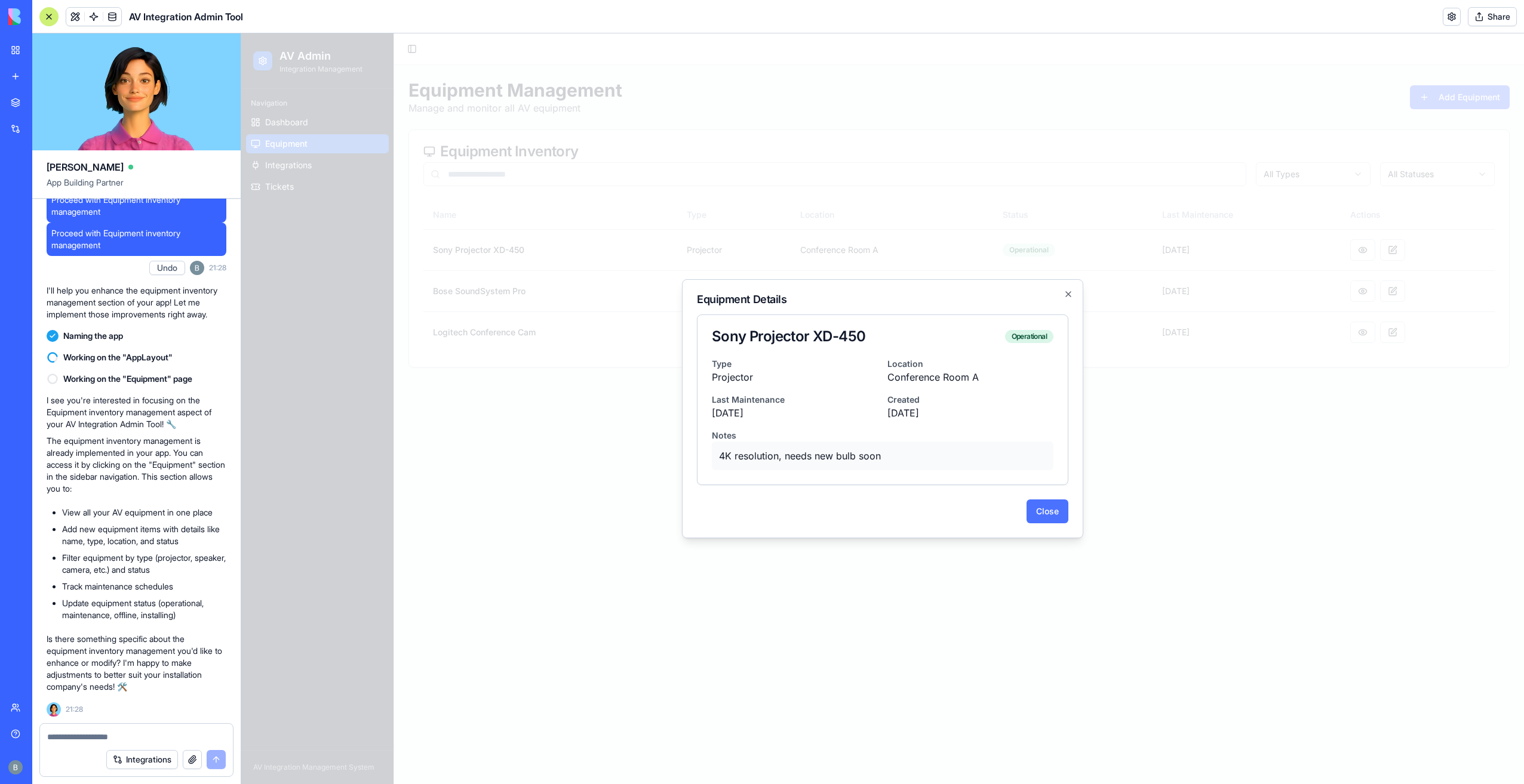
click at [1044, 514] on button "Close" at bounding box center [1047, 511] width 42 height 24
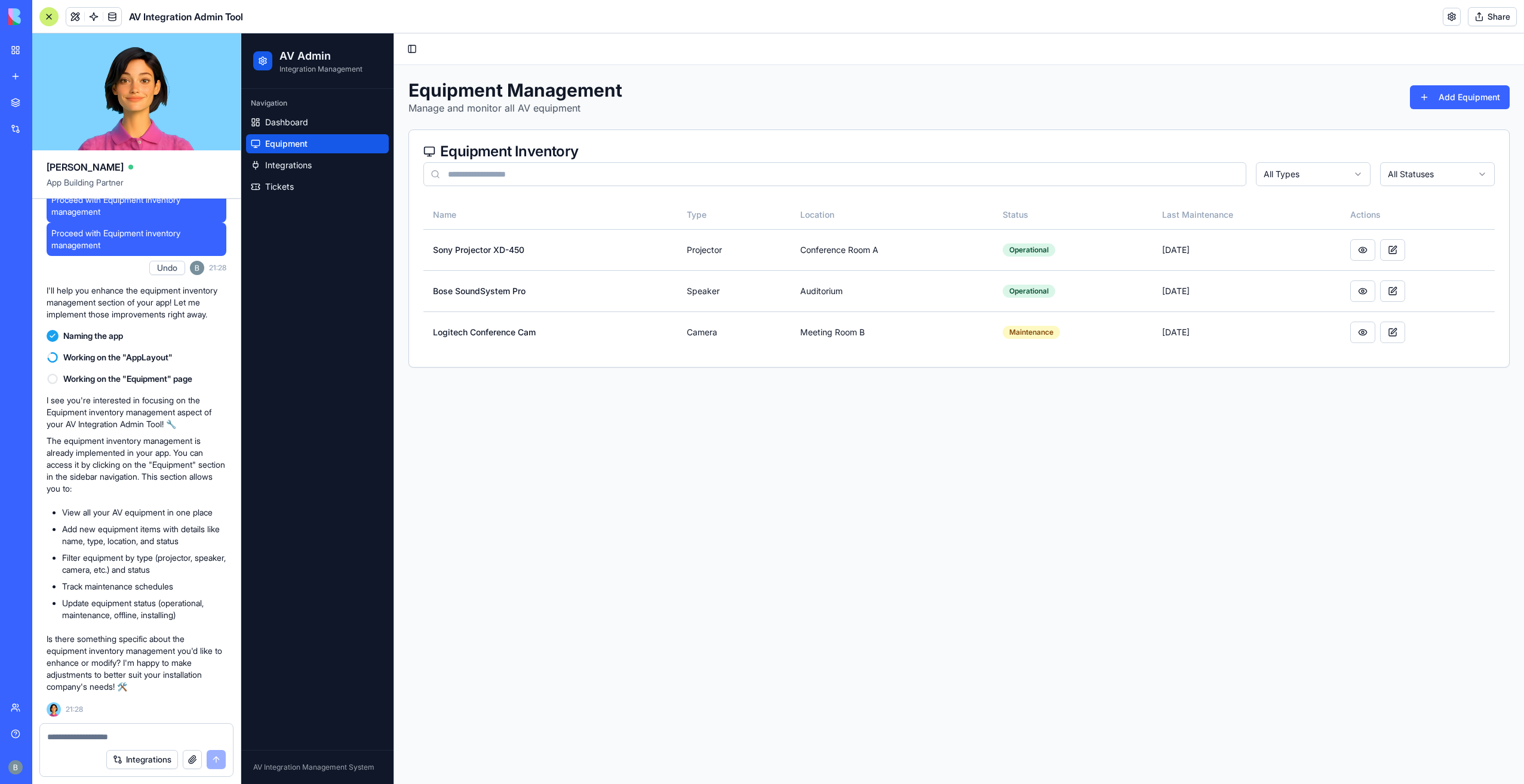
click at [122, 736] on textarea at bounding box center [137, 737] width 179 height 12
click at [98, 737] on textarea at bounding box center [137, 737] width 179 height 12
click at [337, 123] on link "Dashboard" at bounding box center [317, 122] width 143 height 19
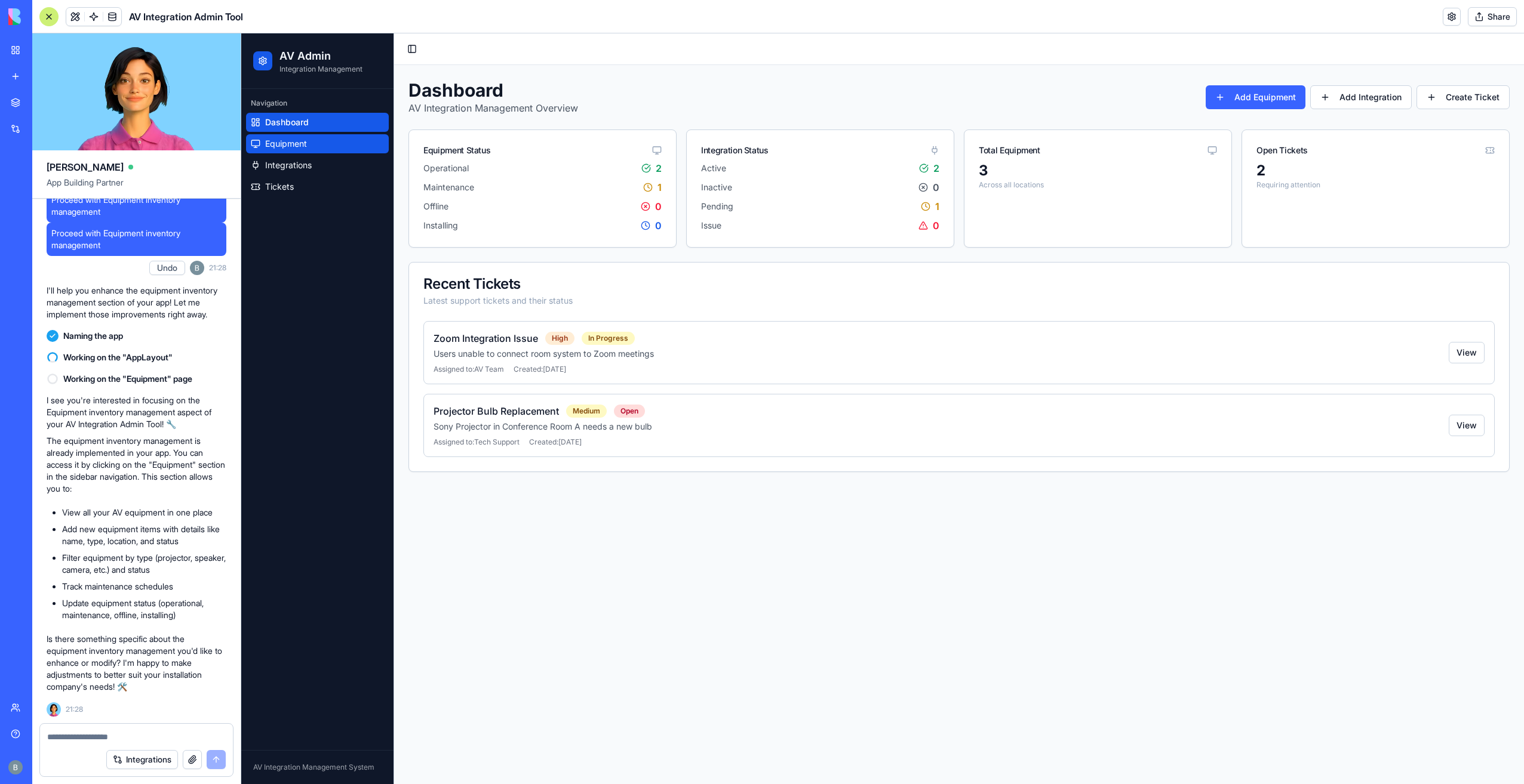
click at [332, 139] on link "Equipment" at bounding box center [317, 144] width 143 height 19
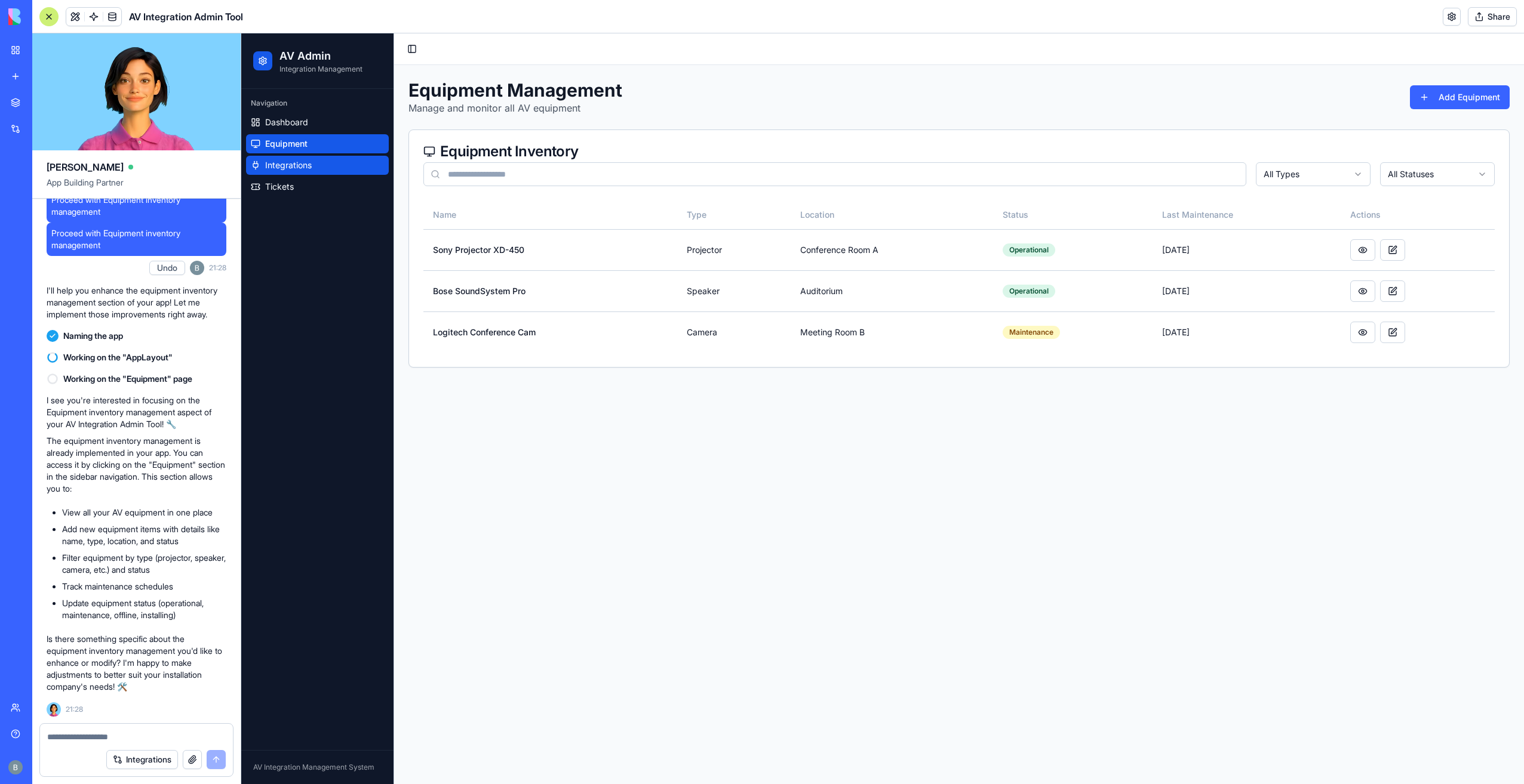
click at [323, 169] on link "Integrations" at bounding box center [317, 165] width 143 height 19
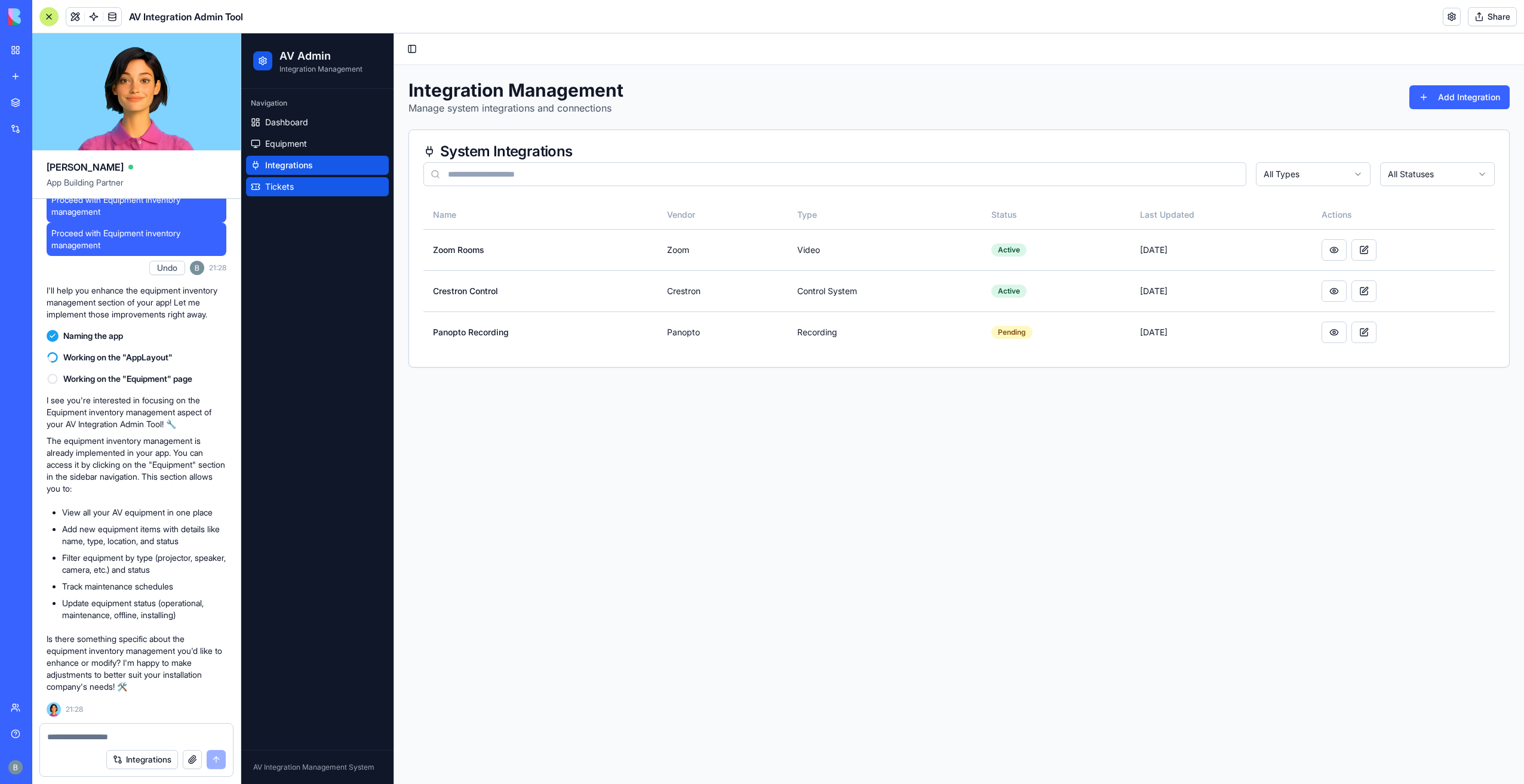
click at [319, 182] on link "Tickets" at bounding box center [317, 187] width 143 height 19
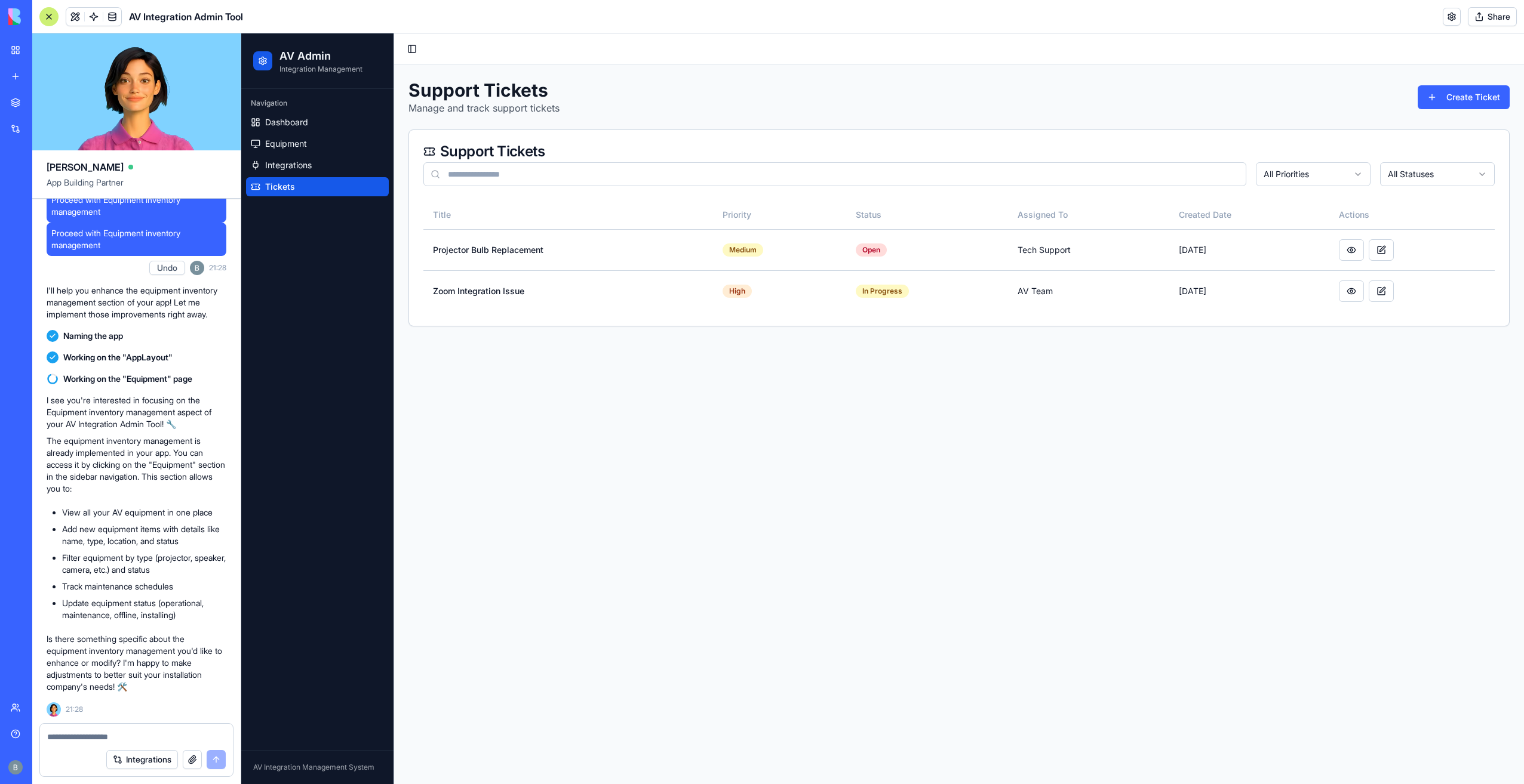
click at [87, 726] on div at bounding box center [136, 734] width 193 height 19
click at [116, 735] on textarea at bounding box center [137, 737] width 179 height 12
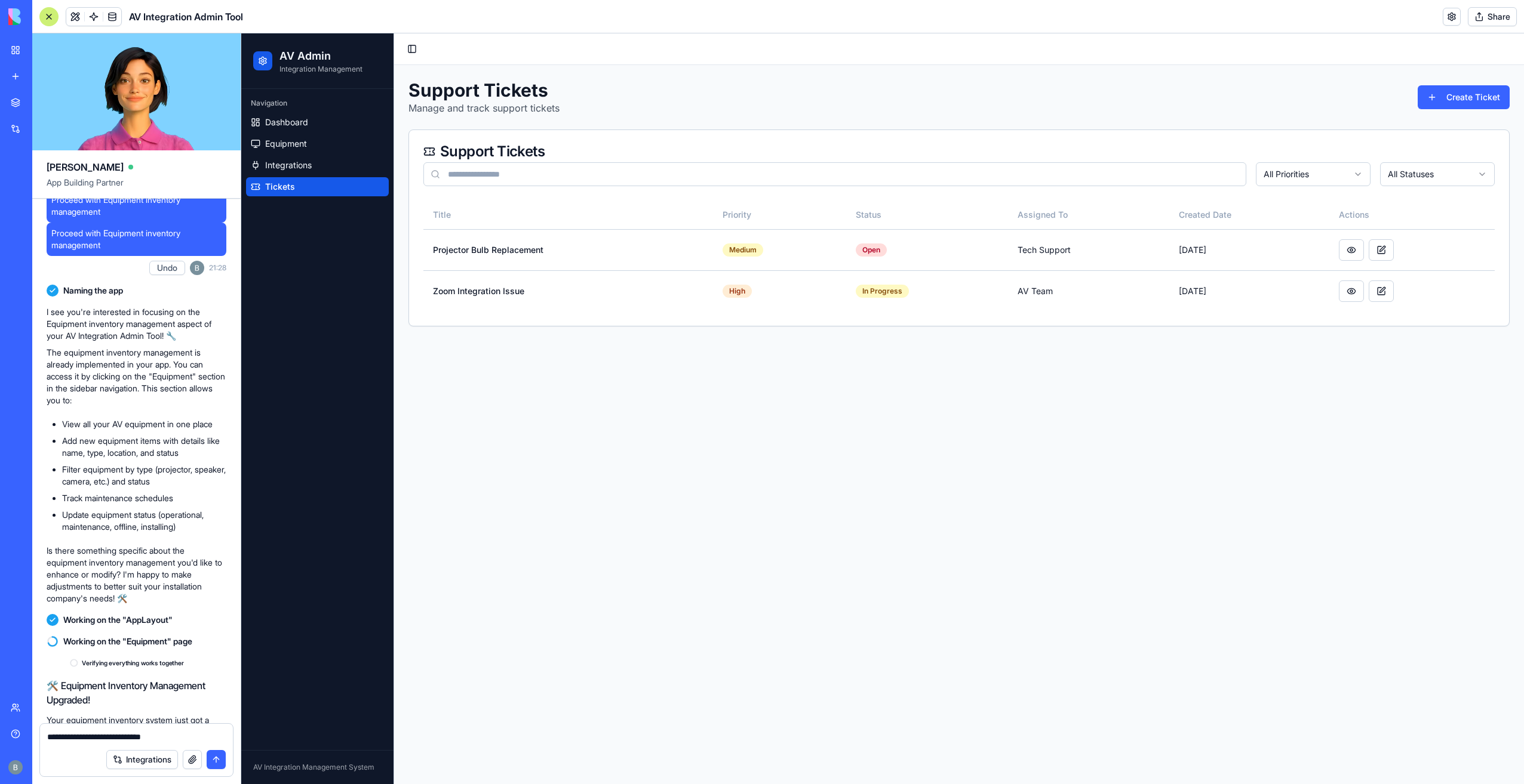
scroll to position [862, 0]
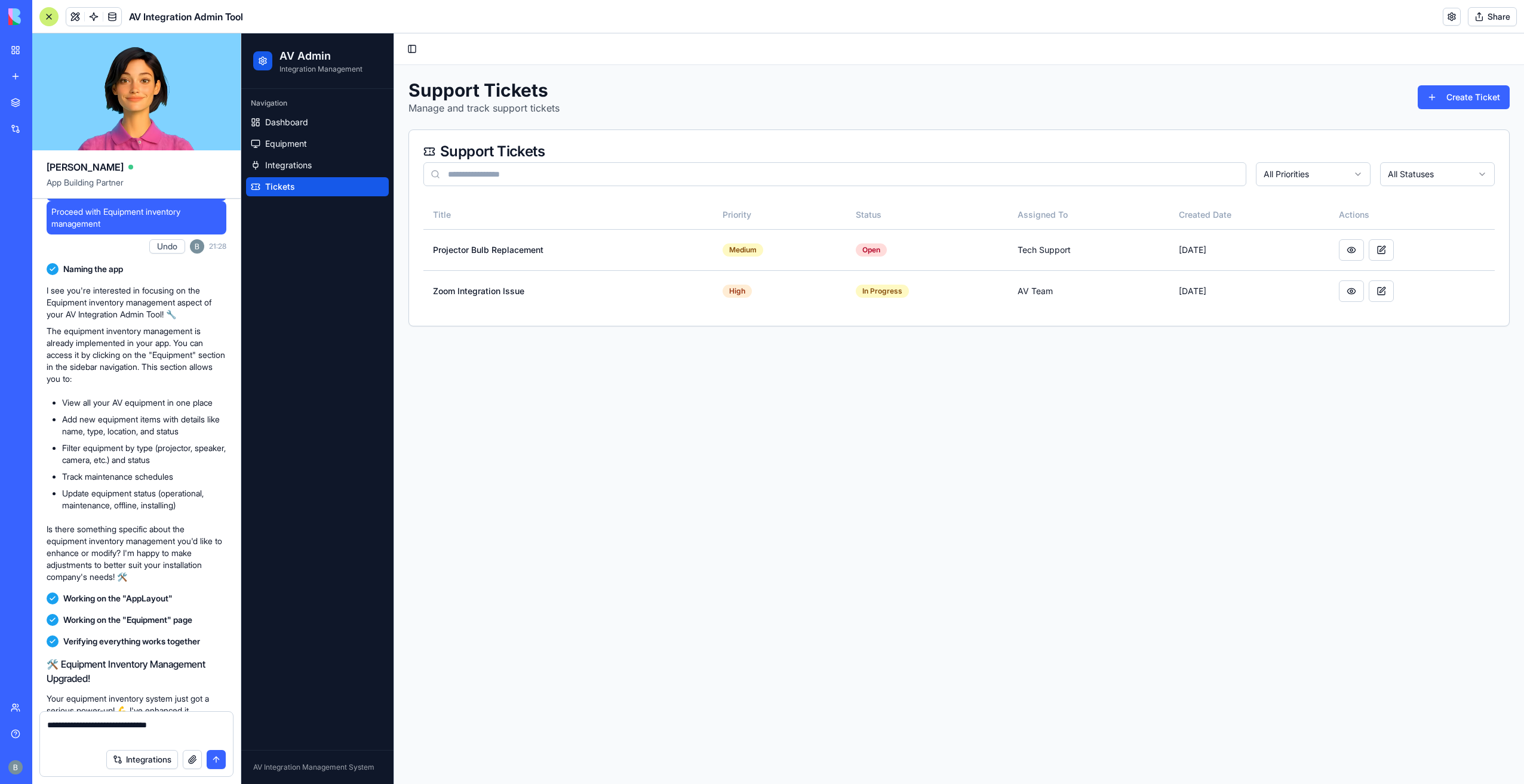
paste textarea "**********"
type textarea "**********"
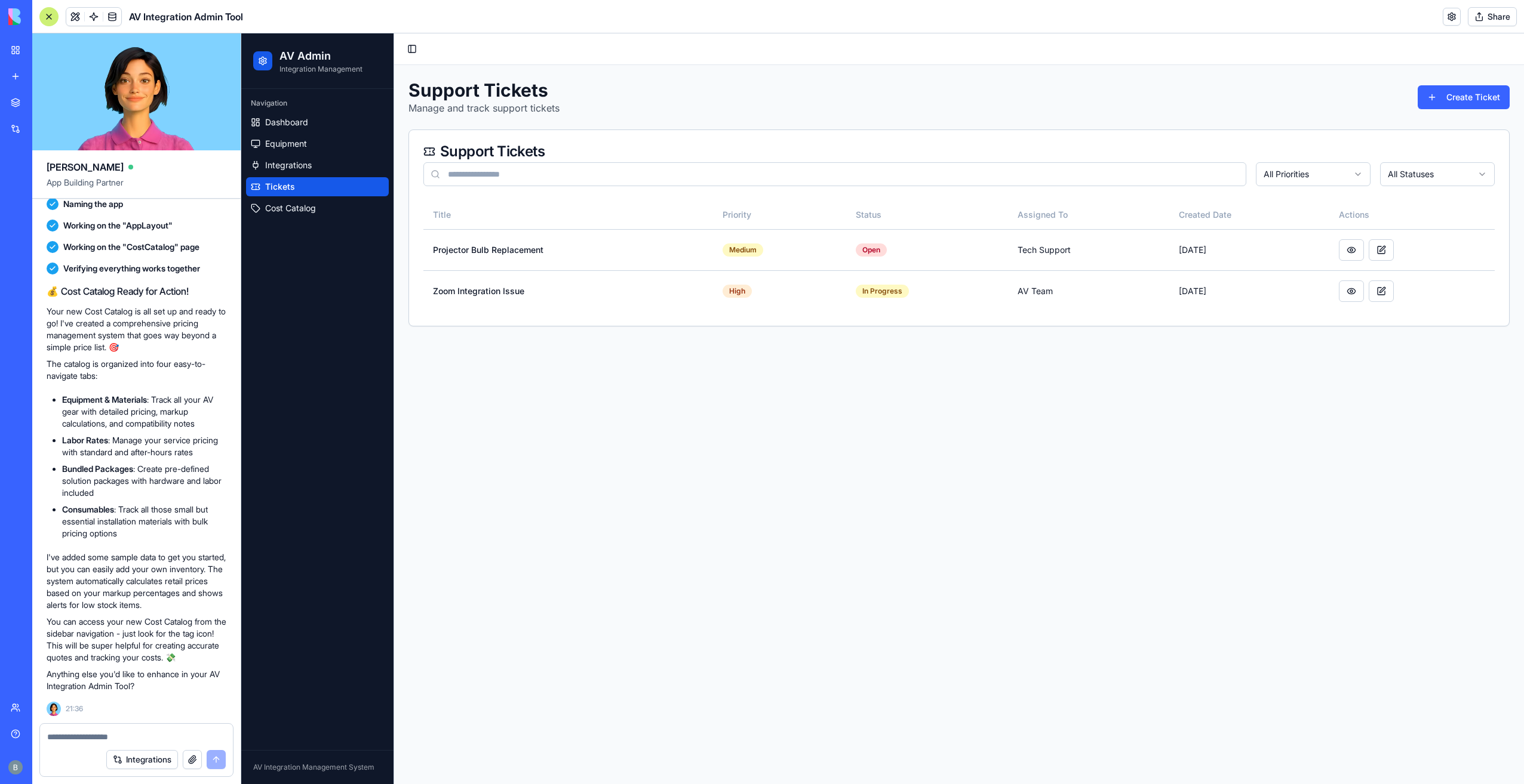
scroll to position [2232, 0]
click at [322, 212] on link "Cost Catalog" at bounding box center [317, 208] width 143 height 19
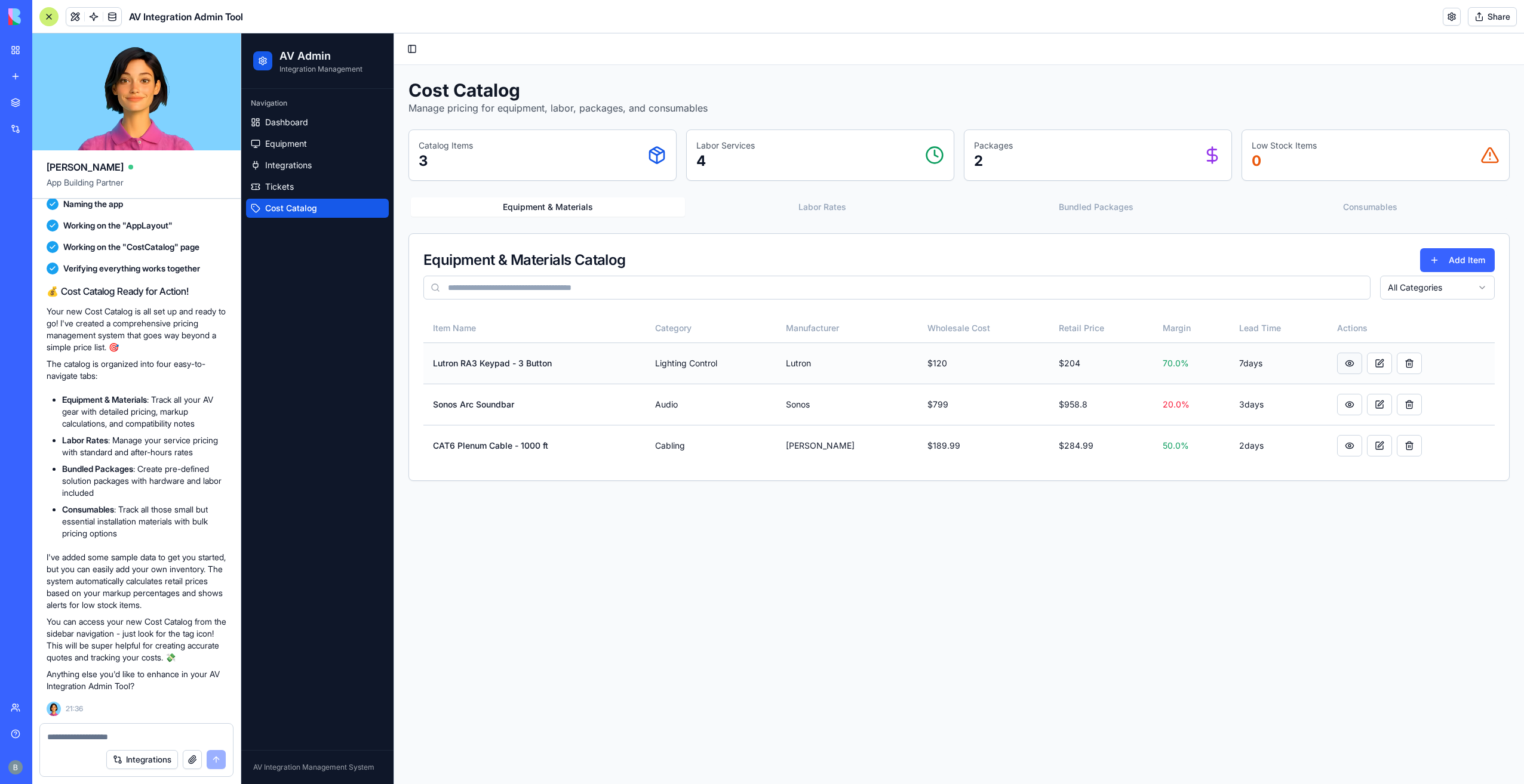
click at [1343, 359] on button at bounding box center [1350, 363] width 25 height 22
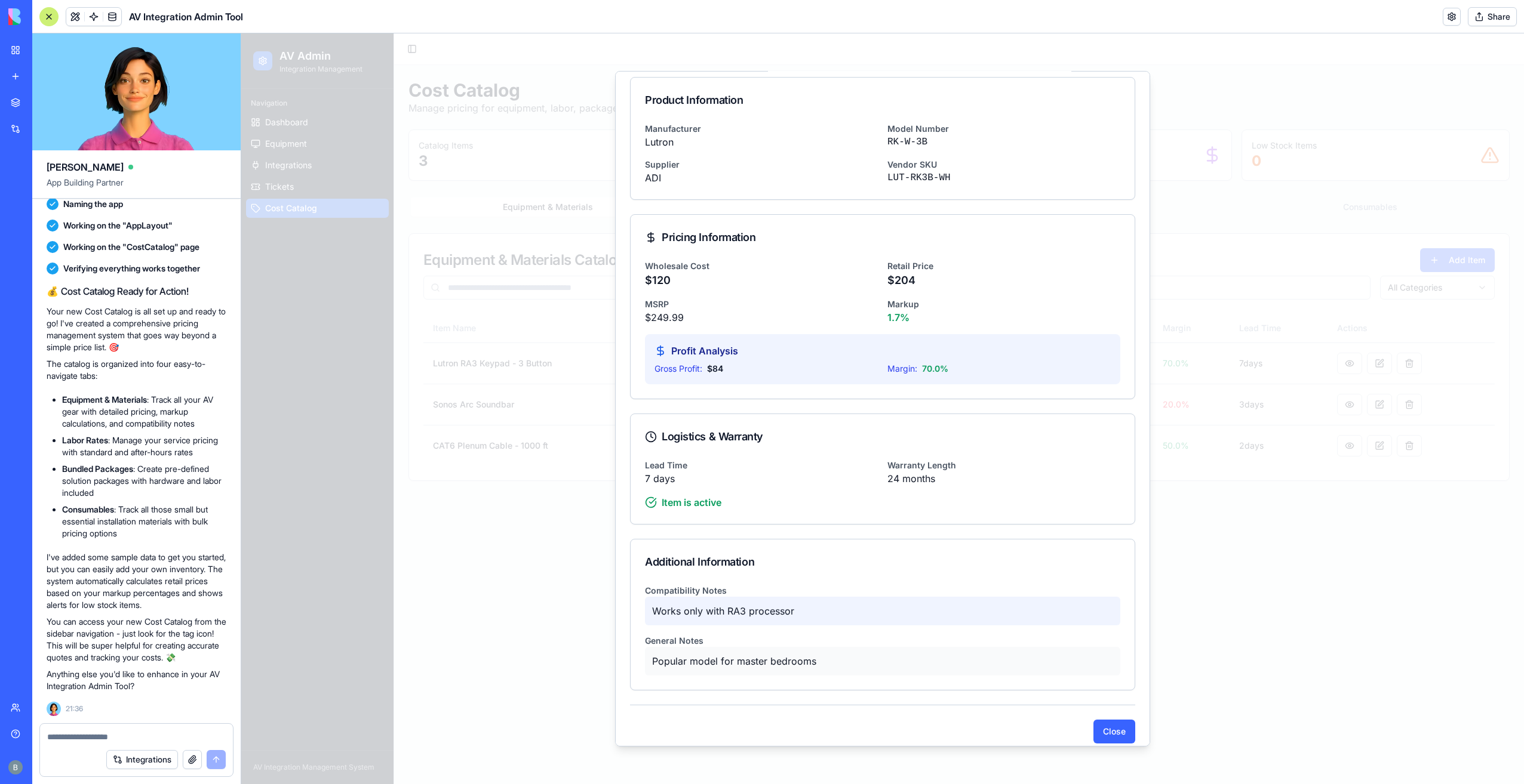
scroll to position [112, 0]
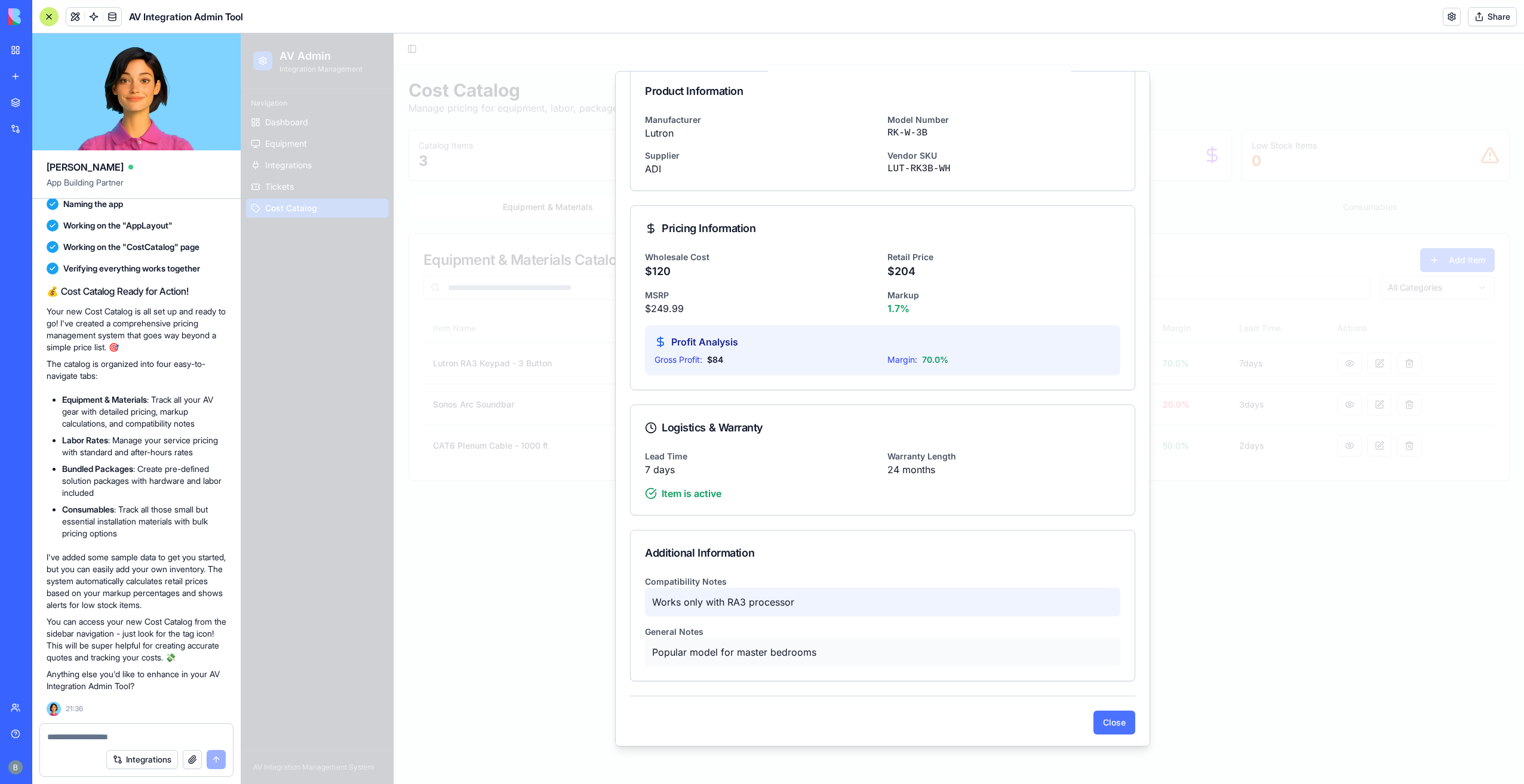
click at [1098, 725] on button "Close" at bounding box center [1114, 722] width 42 height 24
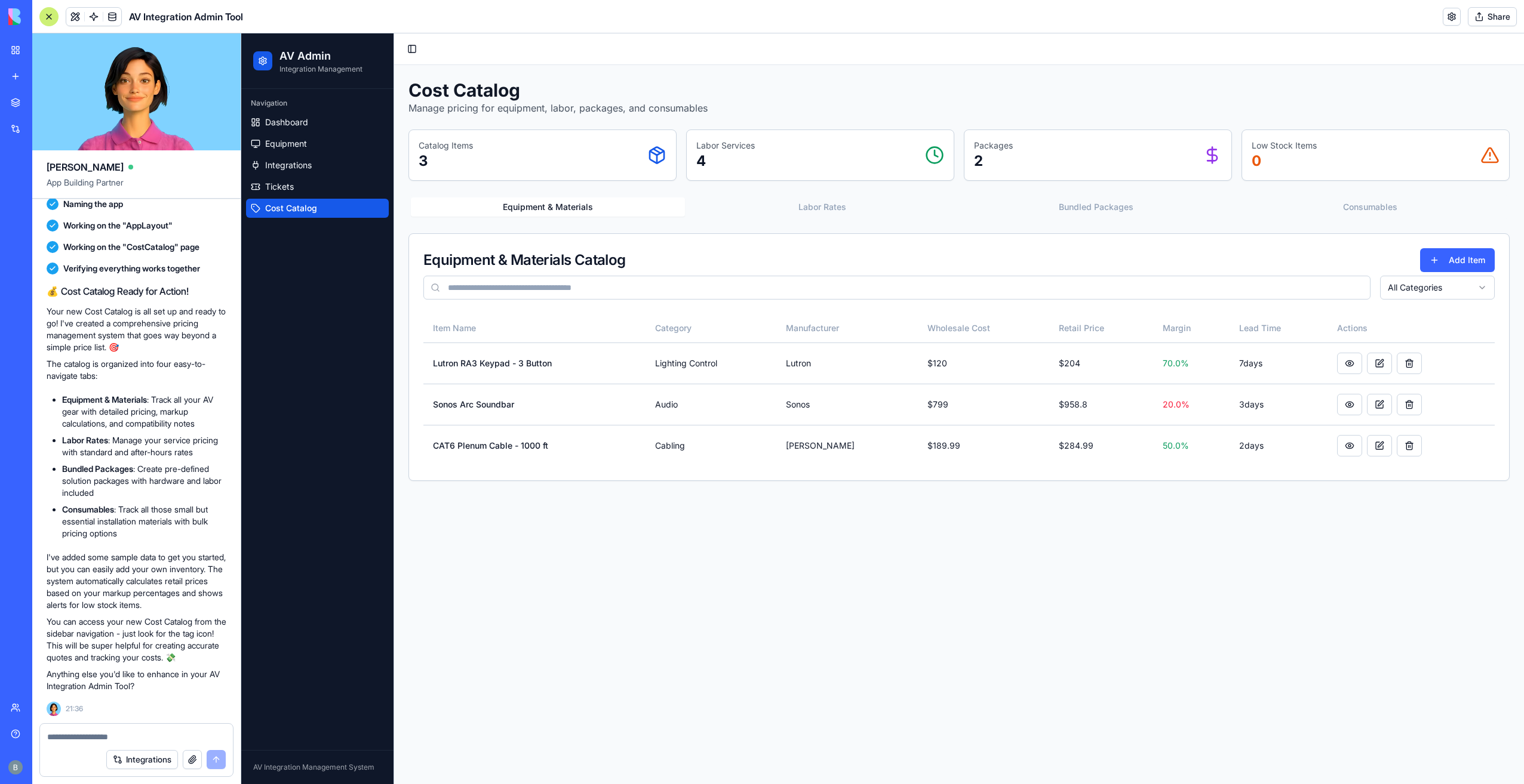
click at [139, 732] on textarea at bounding box center [137, 737] width 179 height 12
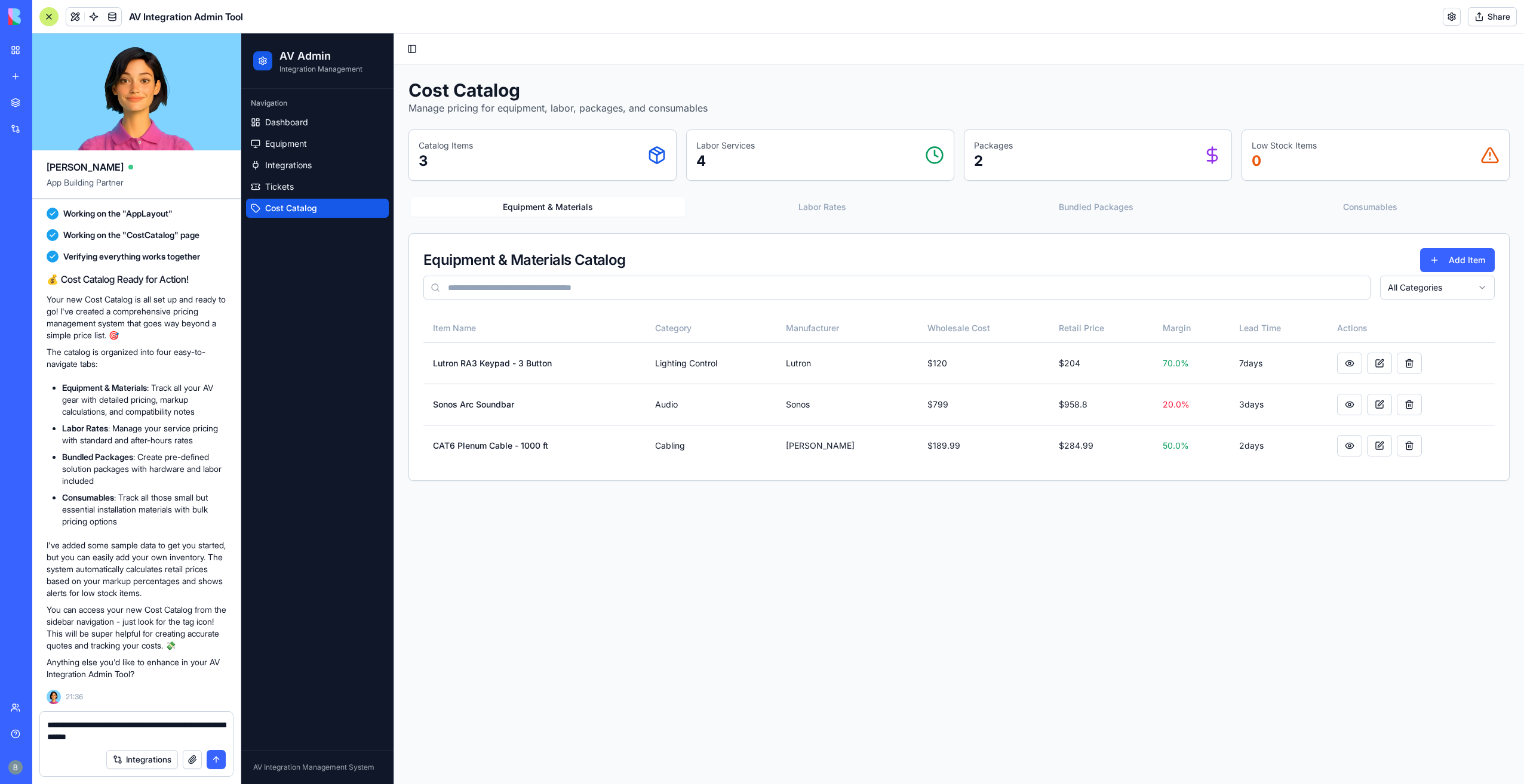
type textarea "**********"
